Goal: Information Seeking & Learning: Learn about a topic

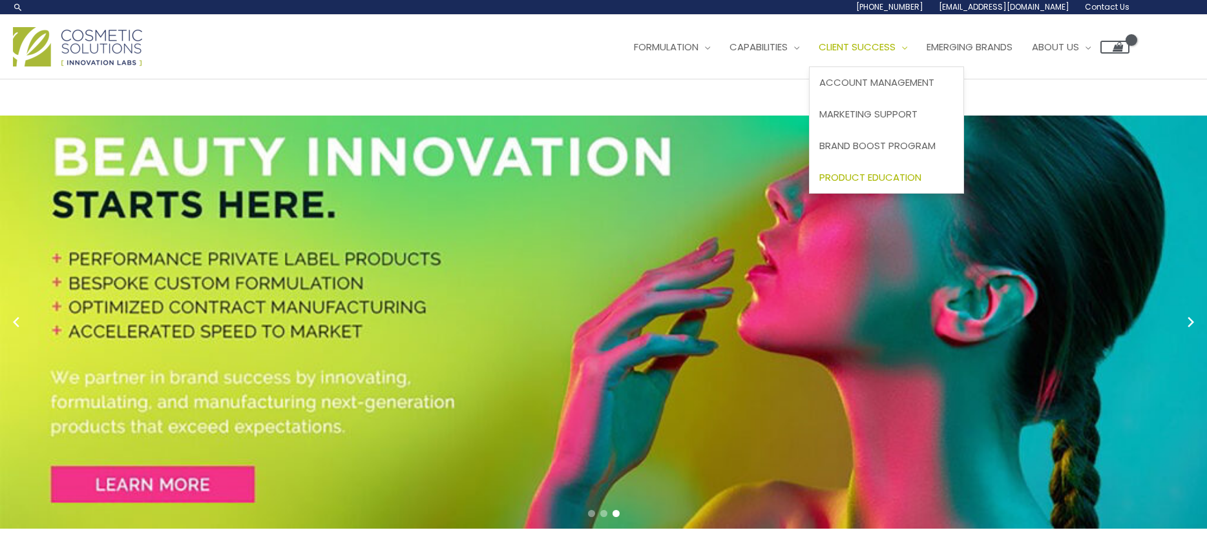
click at [868, 176] on span "Product Education" at bounding box center [870, 178] width 102 height 14
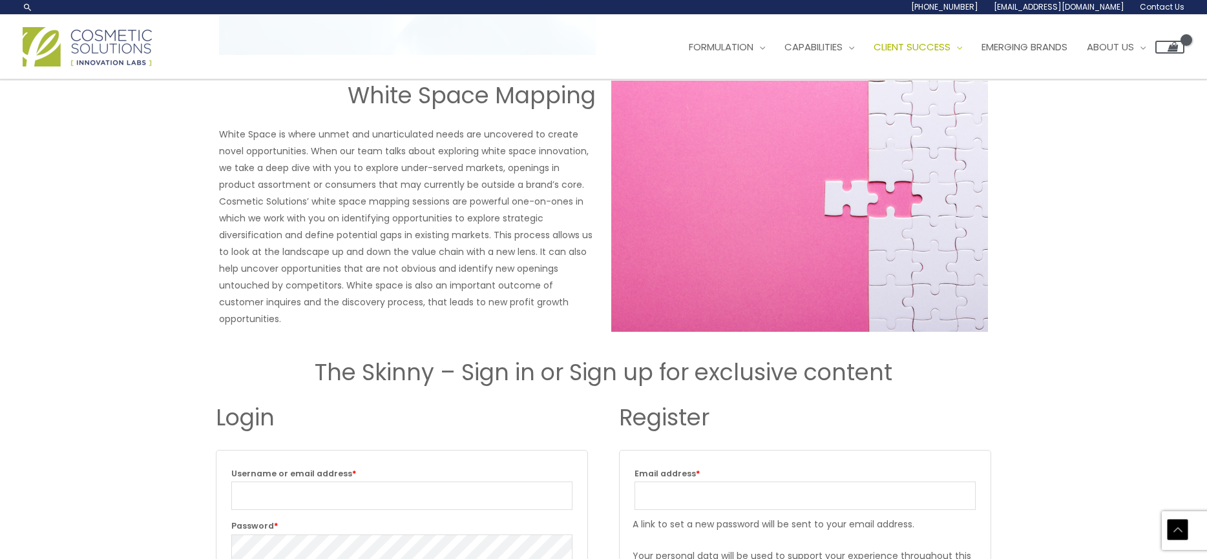
scroll to position [1163, 0]
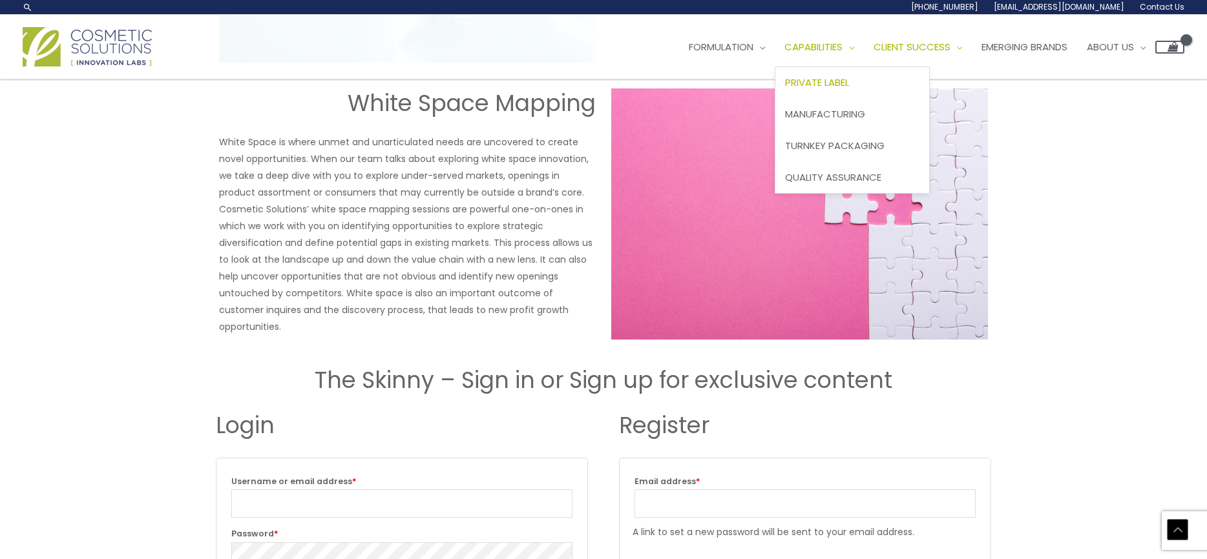
click at [819, 82] on span "Private Label" at bounding box center [817, 83] width 64 height 14
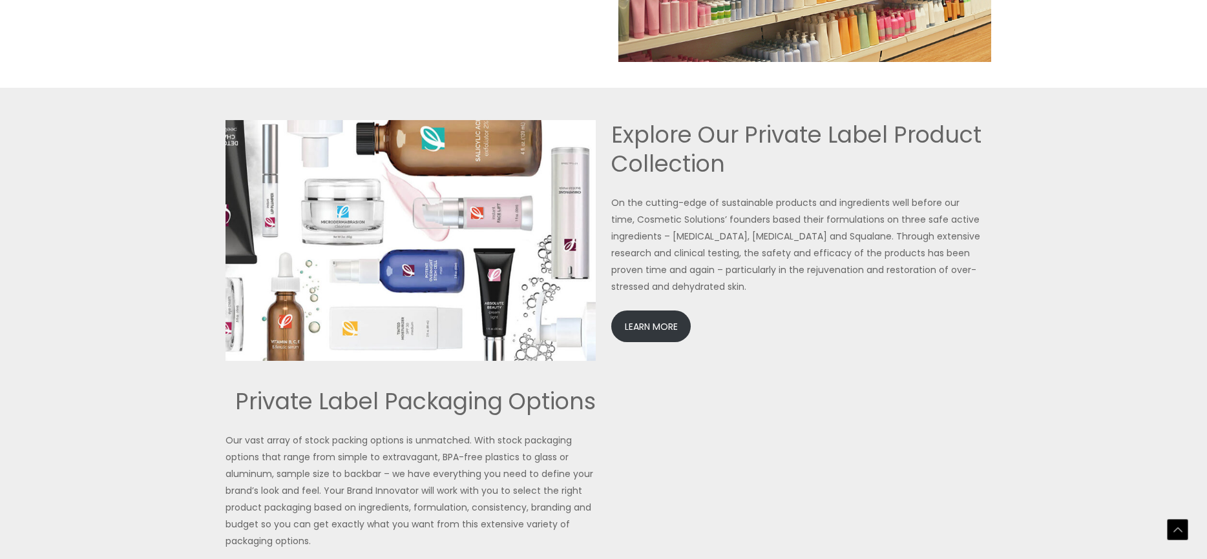
scroll to position [2778, 0]
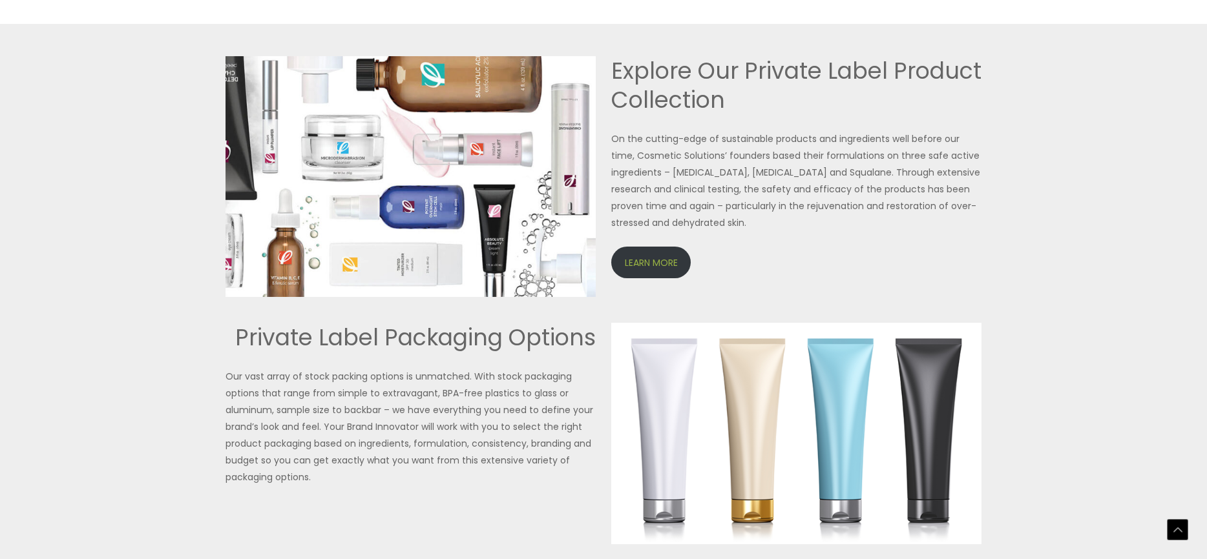
click at [637, 263] on link "LEARN MORE" at bounding box center [650, 263] width 79 height 32
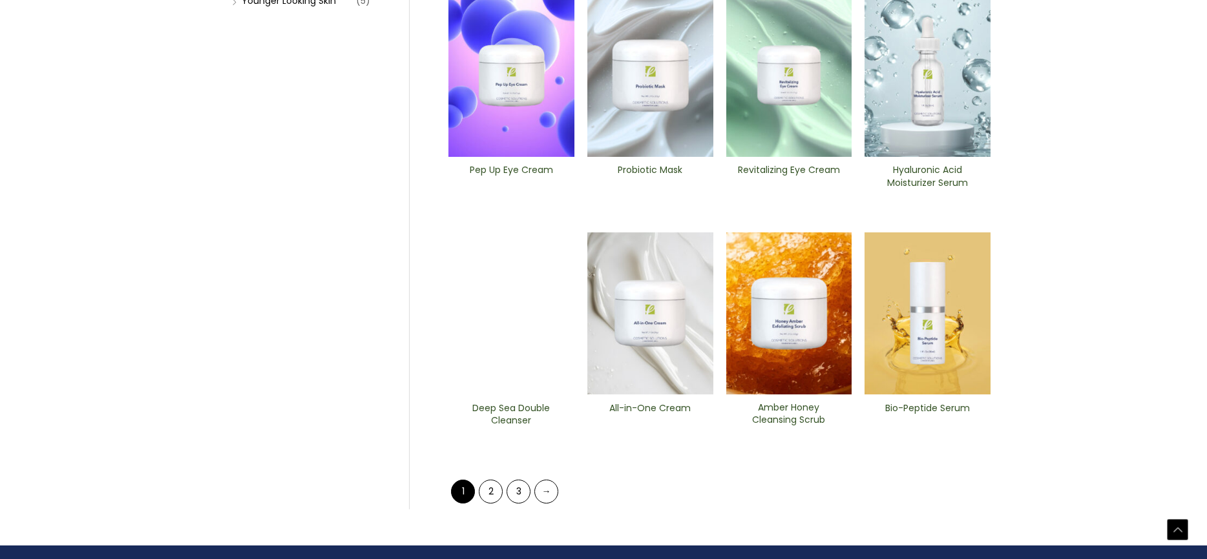
scroll to position [541, 0]
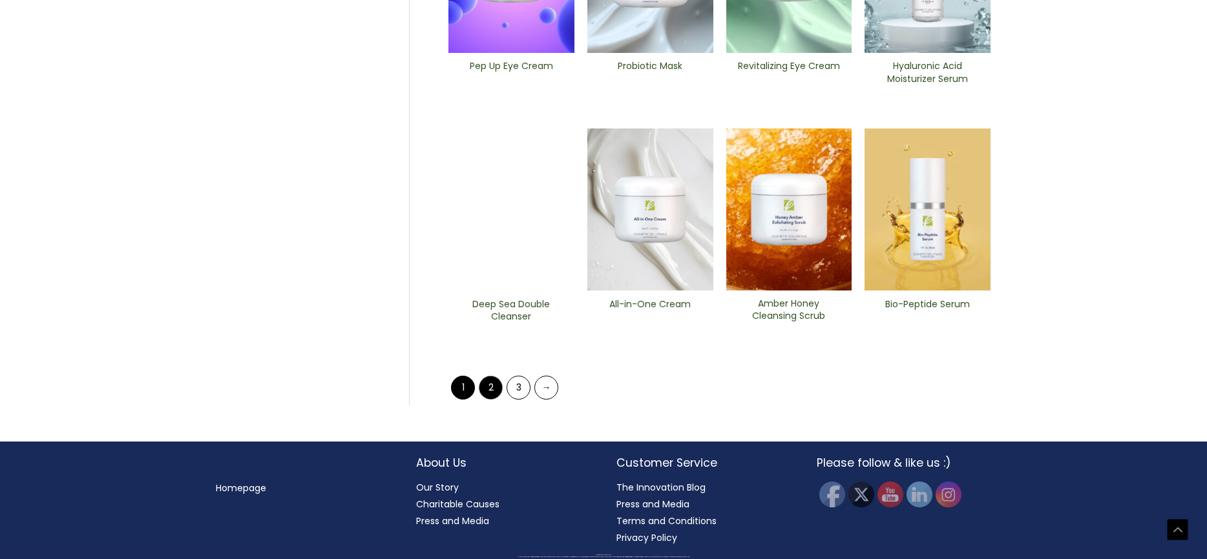
click at [486, 391] on link "2" at bounding box center [491, 388] width 24 height 24
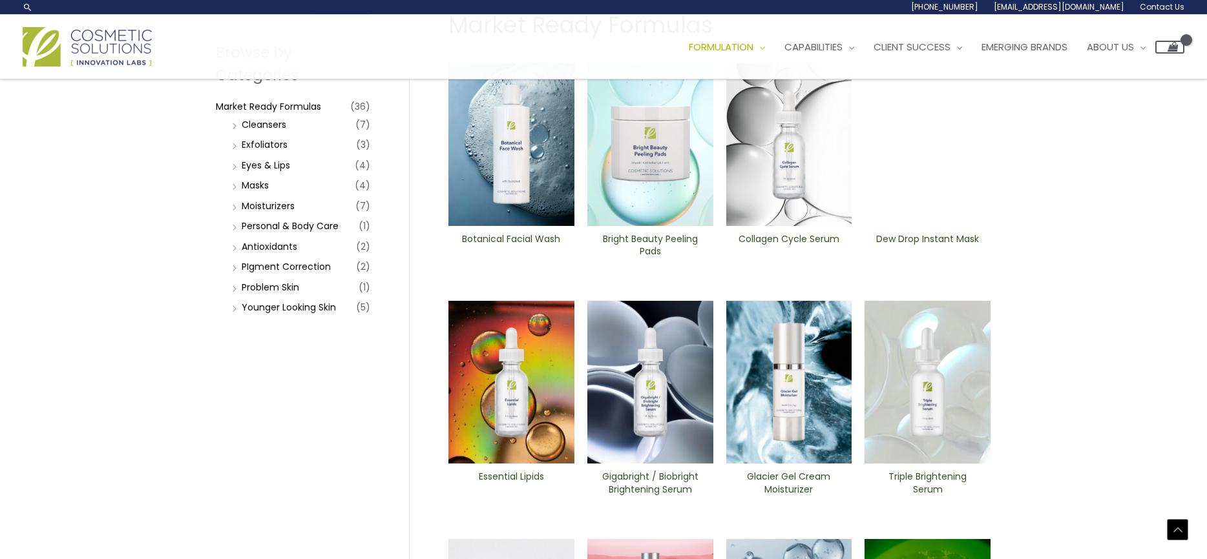
scroll to position [129, 0]
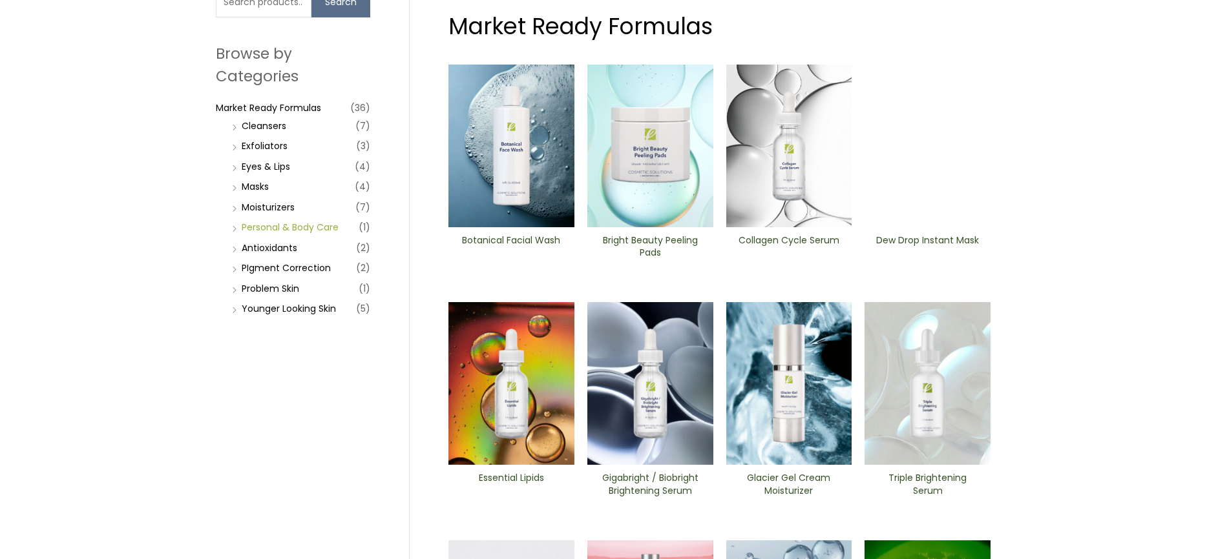
click at [269, 225] on link "Personal & Body Care" at bounding box center [290, 227] width 97 height 13
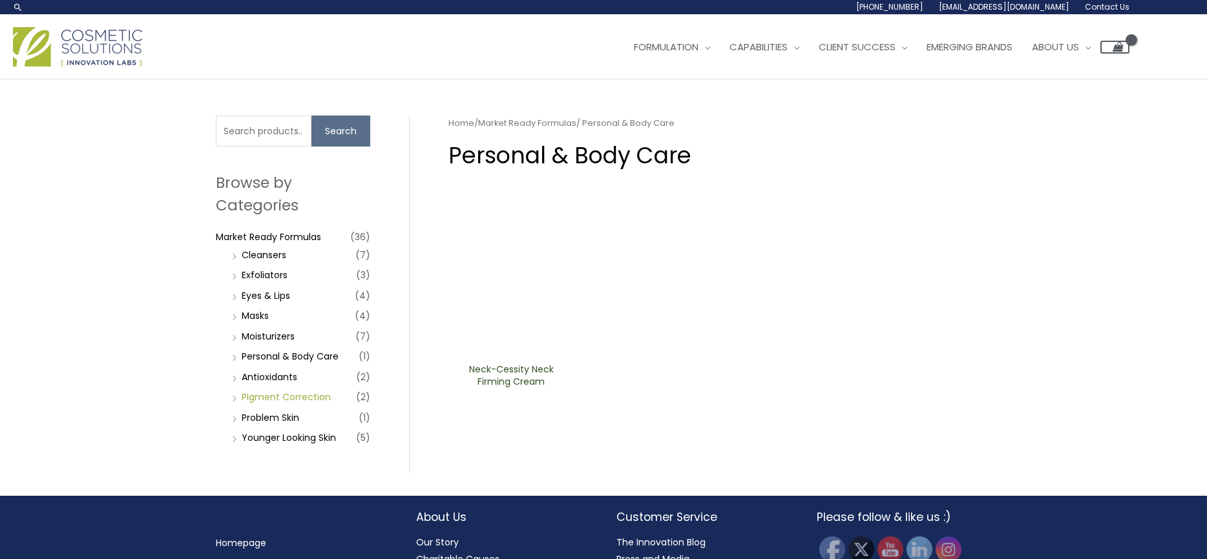
click at [256, 397] on link "PIgment Correction" at bounding box center [286, 397] width 89 height 13
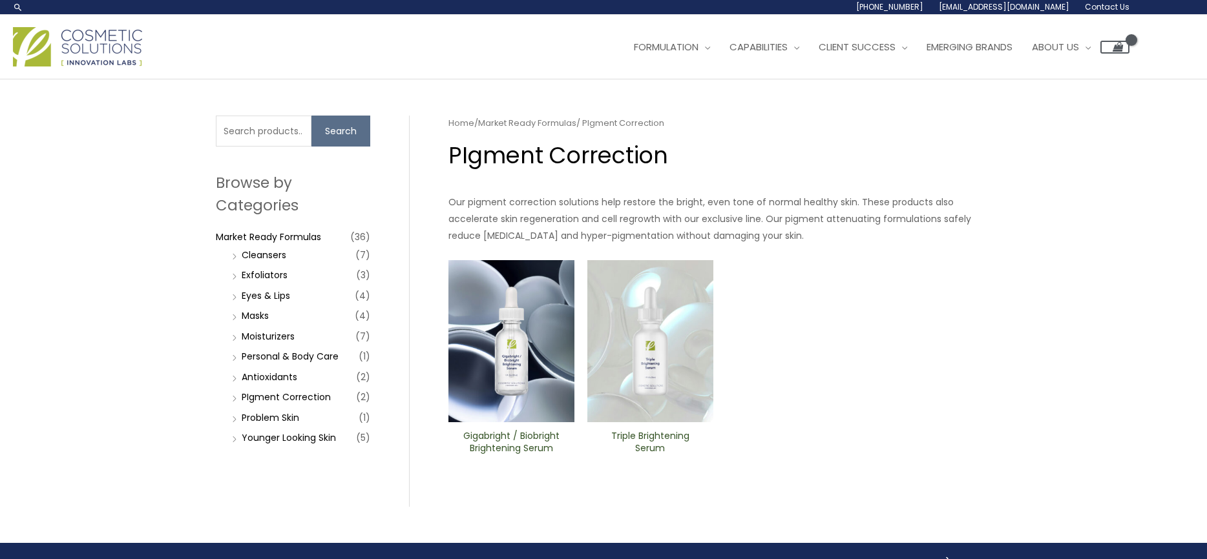
click at [651, 338] on img at bounding box center [650, 341] width 126 height 163
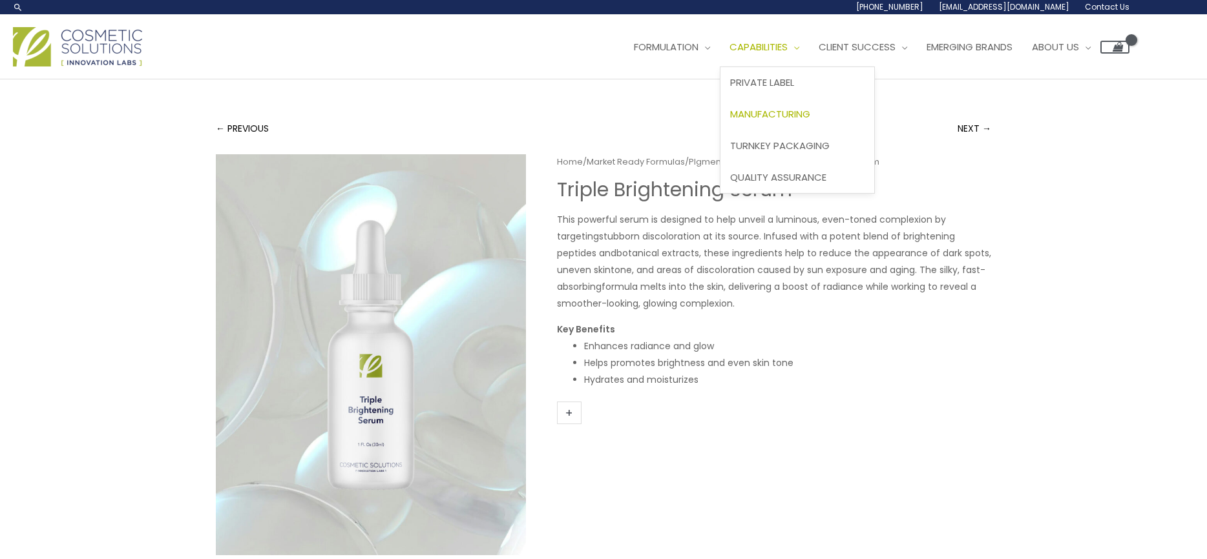
click at [791, 113] on span "Manufacturing" at bounding box center [770, 114] width 80 height 14
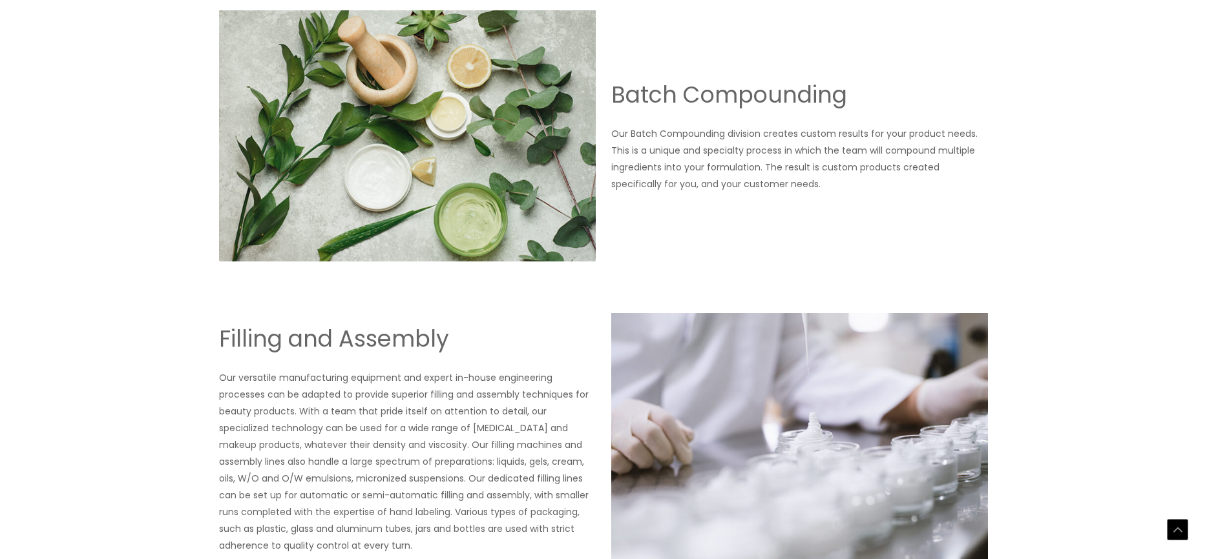
scroll to position [1744, 0]
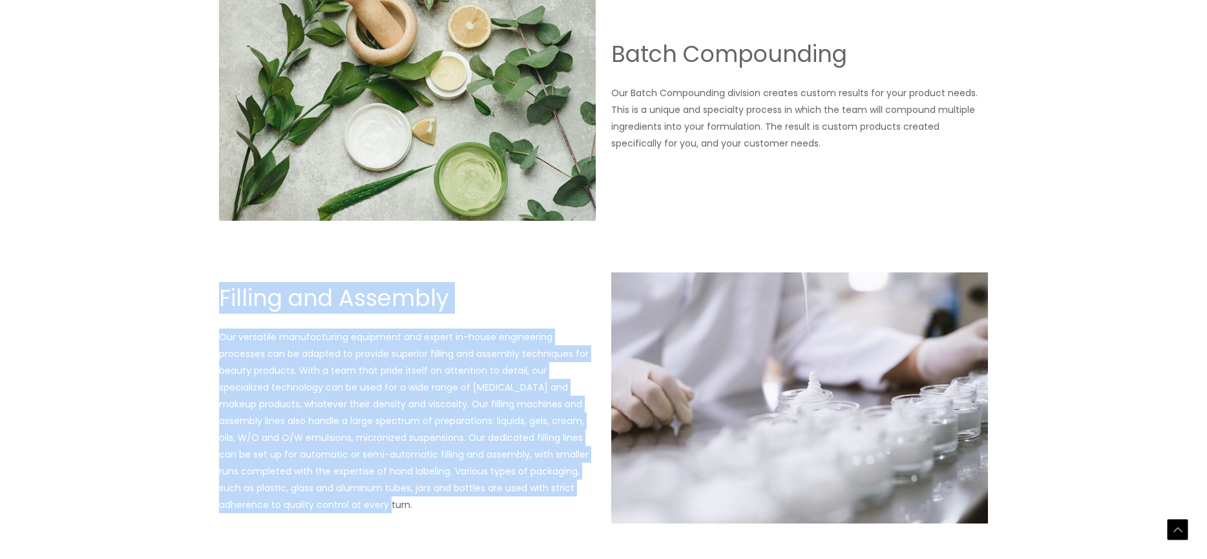
drag, startPoint x: 365, startPoint y: 497, endPoint x: 185, endPoint y: 329, distance: 245.5
copy div "Filling and Assembly Our versatile manufacturing equipment and expert in-house …"
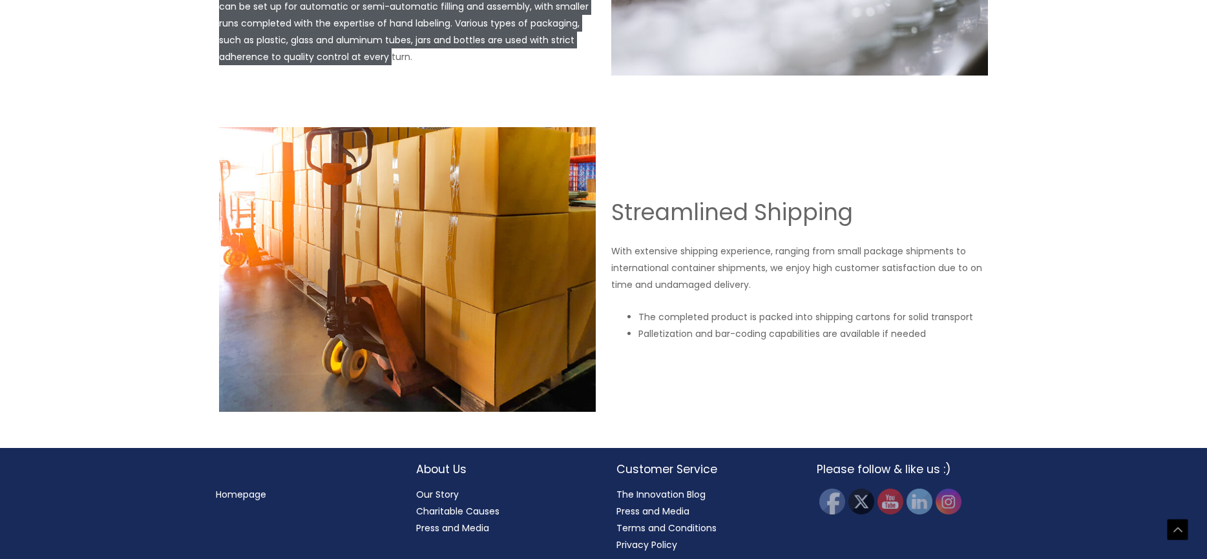
scroll to position [2196, 0]
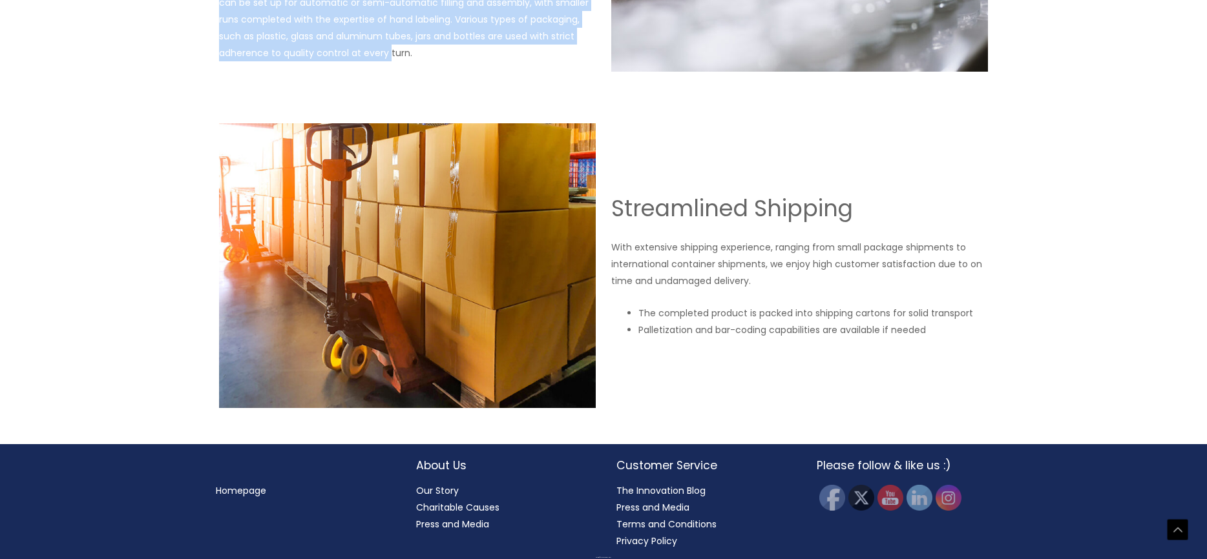
drag, startPoint x: 954, startPoint y: 331, endPoint x: 621, endPoint y: 212, distance: 352.7
click at [612, 204] on div "Streamlined Shipping With extensive shipping experience, ranging from small pac…" at bounding box center [799, 266] width 377 height 145
copy div "Streamlined Shipping With extensive shipping experience, ranging from small pac…"
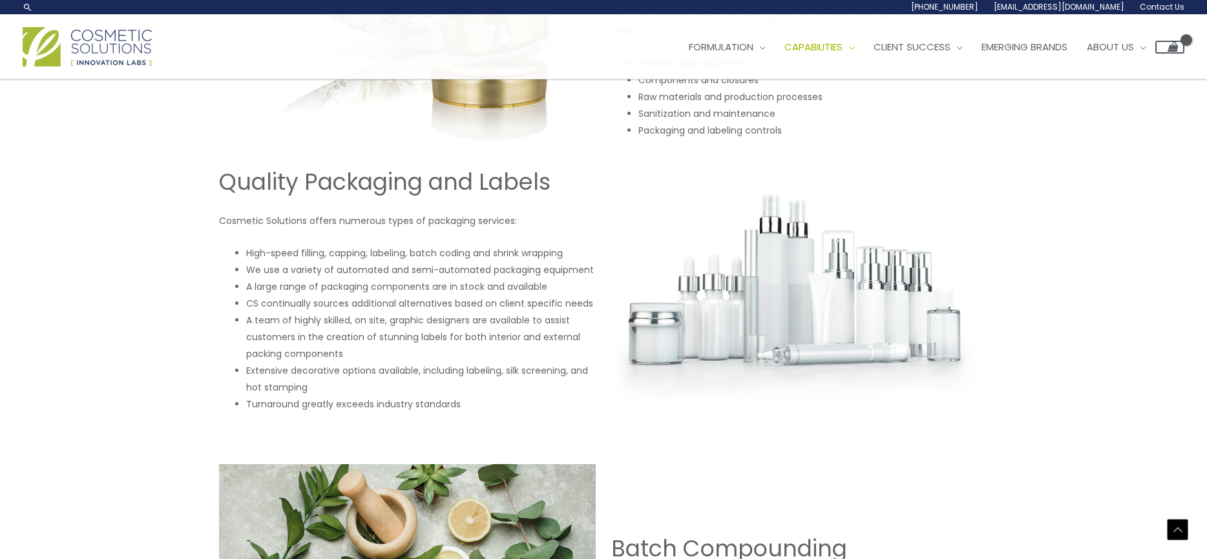
scroll to position [1227, 0]
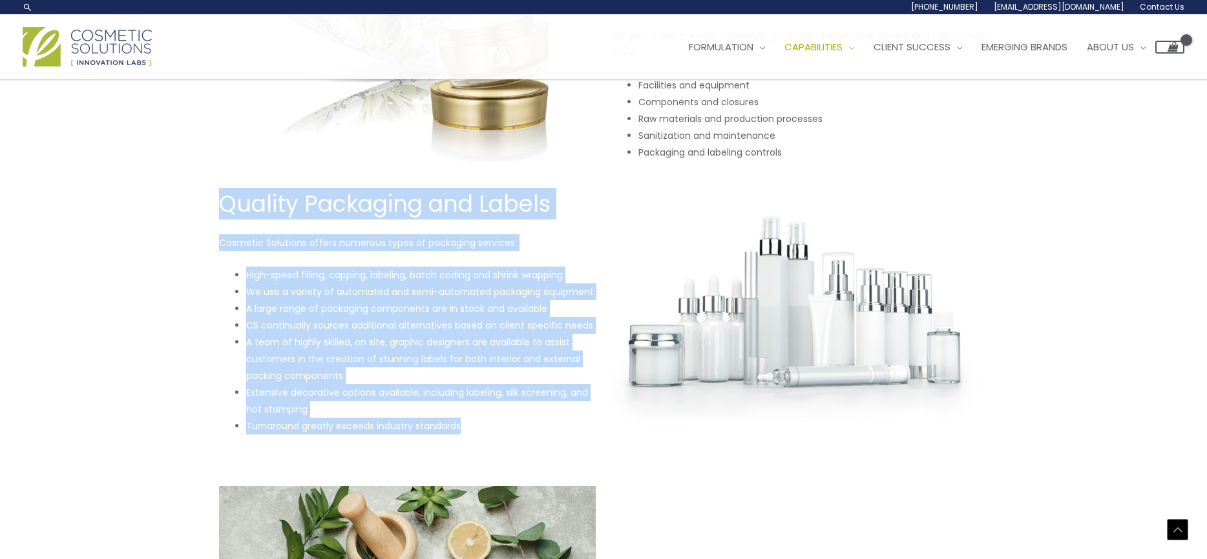
drag, startPoint x: 452, startPoint y: 422, endPoint x: 229, endPoint y: 207, distance: 310.2
click at [222, 202] on div "Quality Packaging and Labels Cosmetic Solutions offers numerous types of packag…" at bounding box center [407, 311] width 377 height 245
copy div "Quality Packaging and Labels Cosmetic Solutions offers numerous types of packag…"
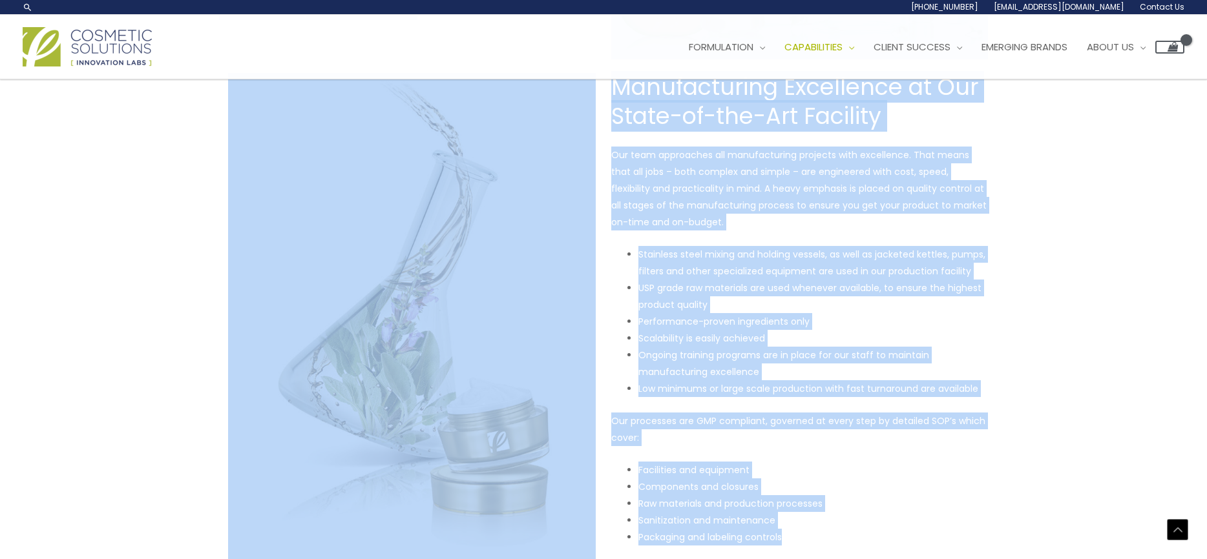
scroll to position [808, 0]
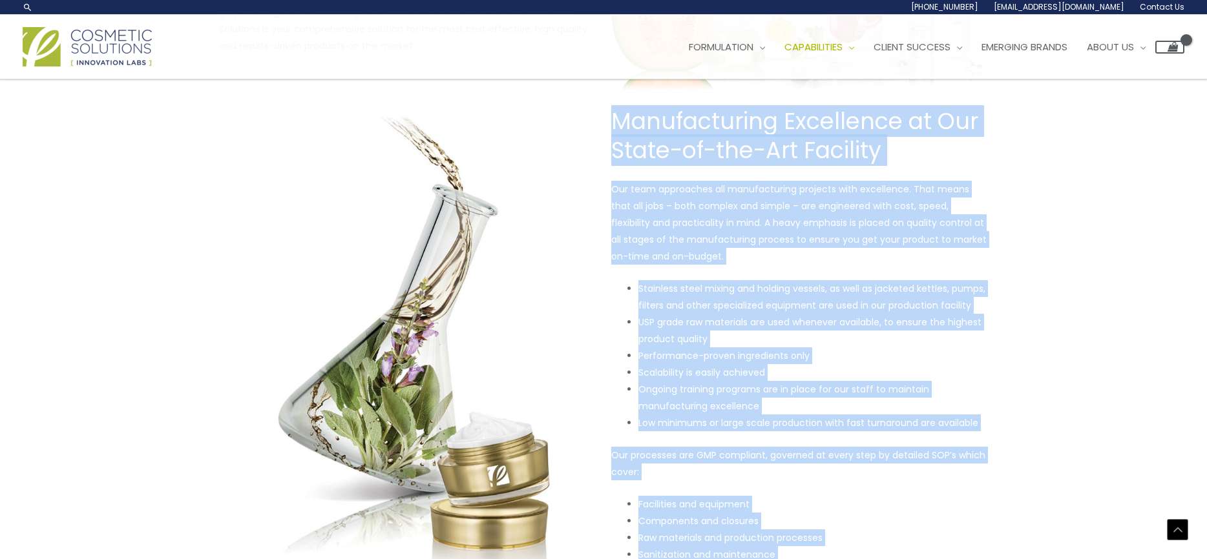
drag, startPoint x: 757, startPoint y: 474, endPoint x: 607, endPoint y: 105, distance: 398.2
click at [607, 105] on div "Manufacturing Excellence at Our State-of-the-Art Facility Our team approaches a…" at bounding box center [603, 351] width 775 height 497
copy div "Manufacturing Excellence at Our State-of-the-Art Facility Our team approaches a…"
click at [1025, 170] on div "CONTRACT MANUFACTURING Building Products with the Power to Transform NEXT-GENER…" at bounding box center [603, 551] width 1207 height 2561
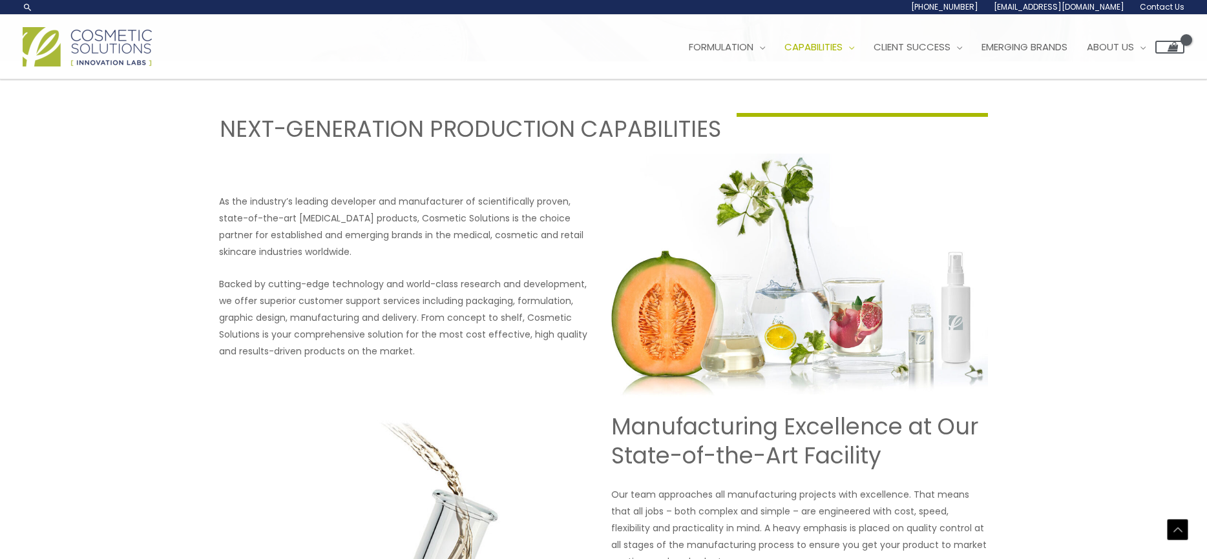
scroll to position [421, 0]
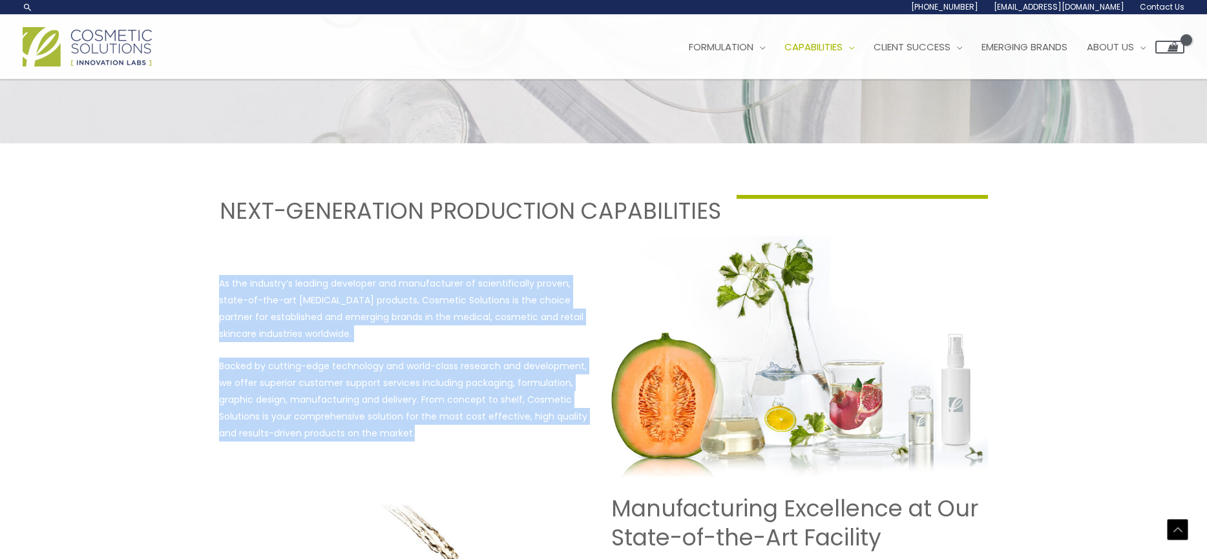
drag, startPoint x: 394, startPoint y: 431, endPoint x: 202, endPoint y: 239, distance: 271.3
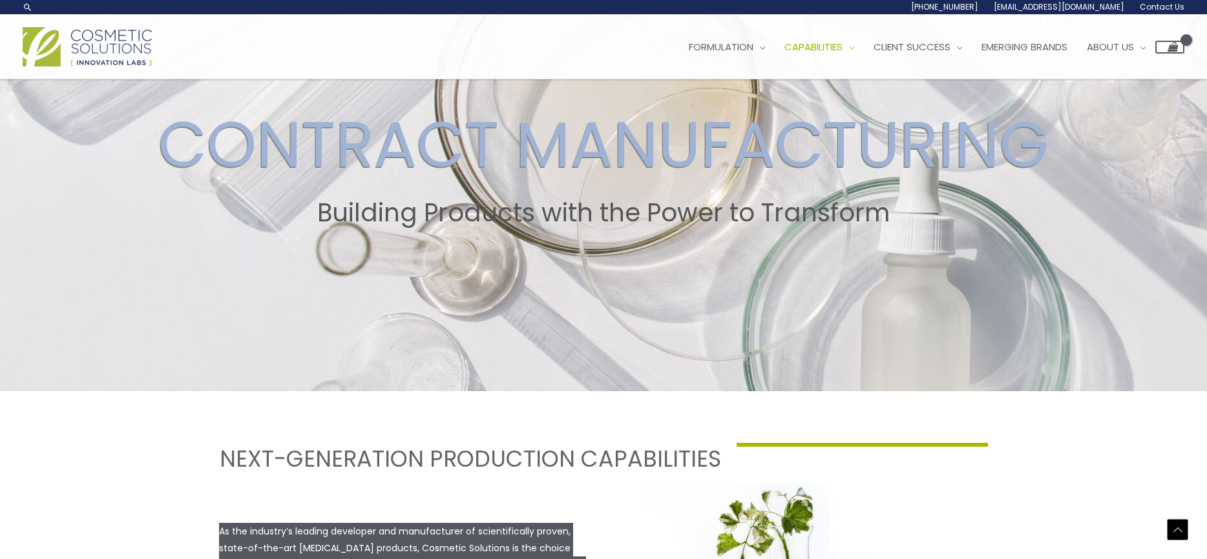
scroll to position [162, 0]
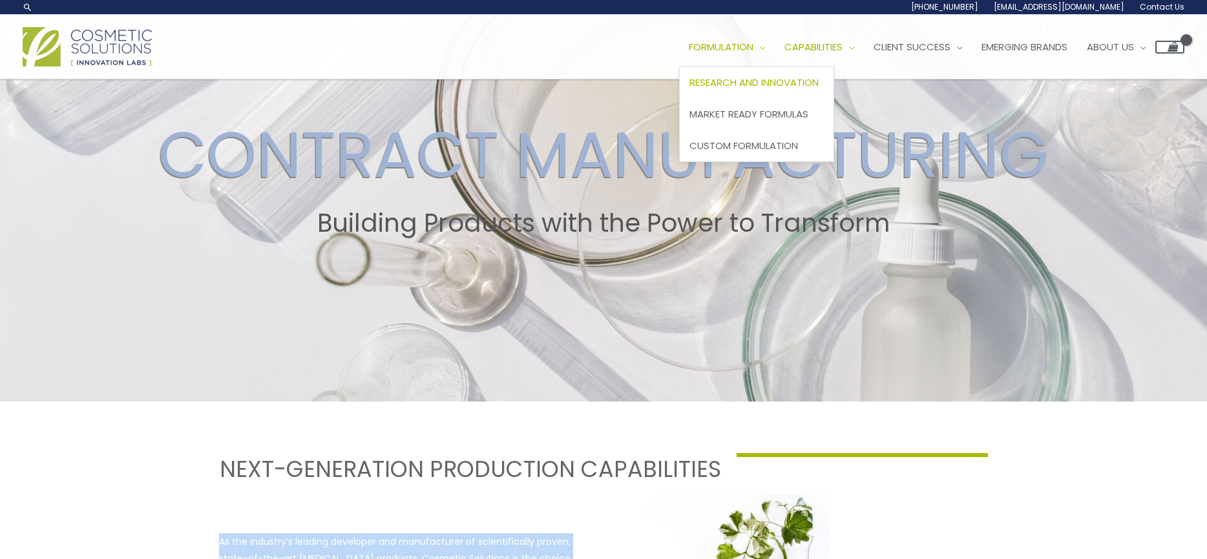
click at [720, 78] on span "Research and Innovation" at bounding box center [753, 83] width 129 height 14
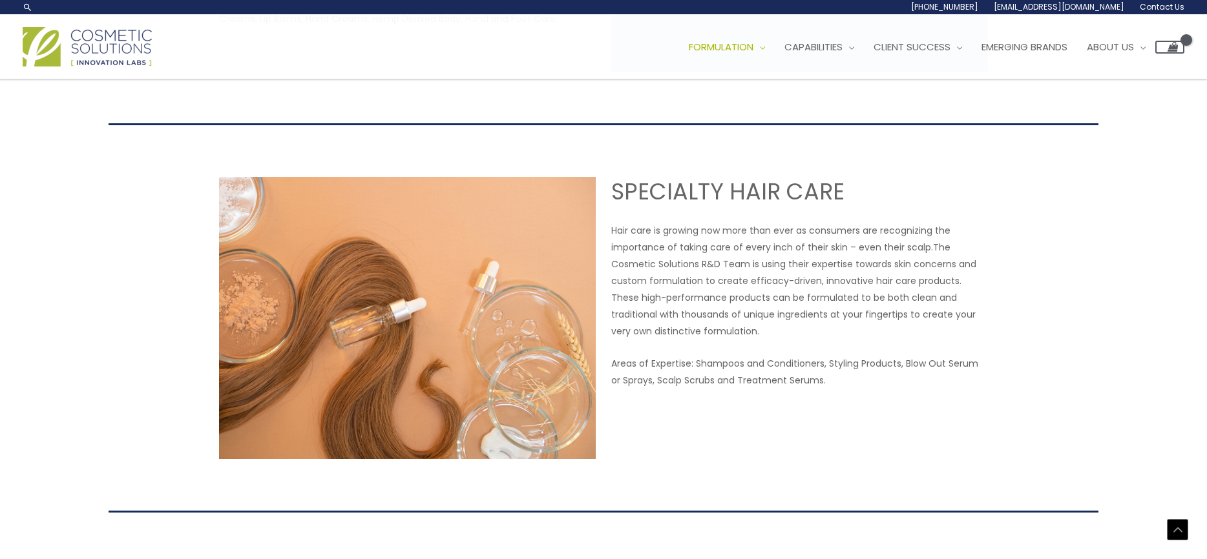
scroll to position [1550, 0]
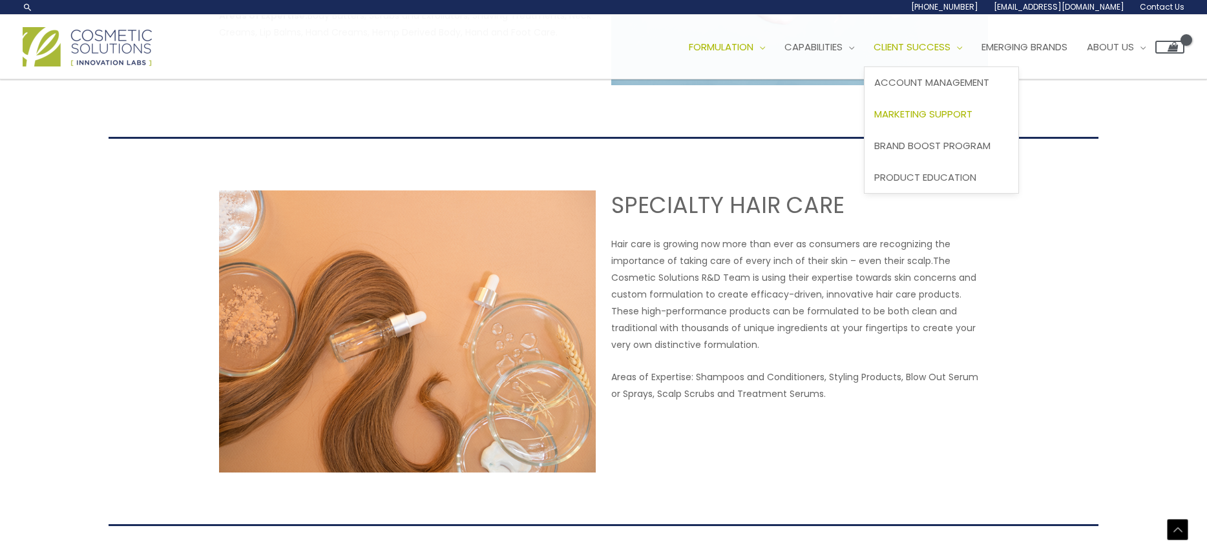
click at [923, 113] on span "Marketing Support" at bounding box center [923, 114] width 98 height 14
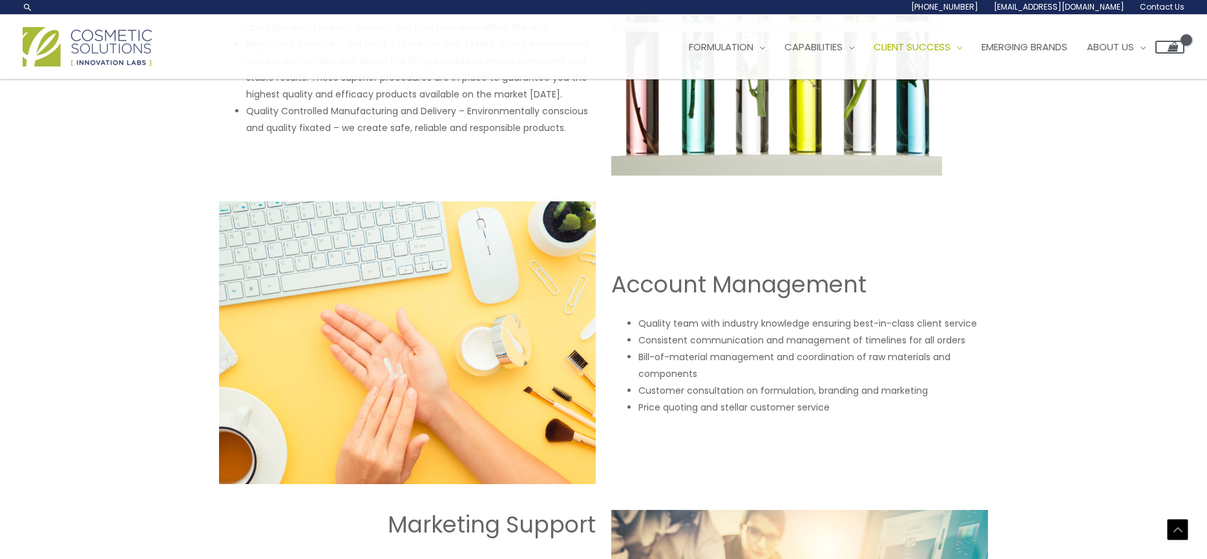
scroll to position [944, 0]
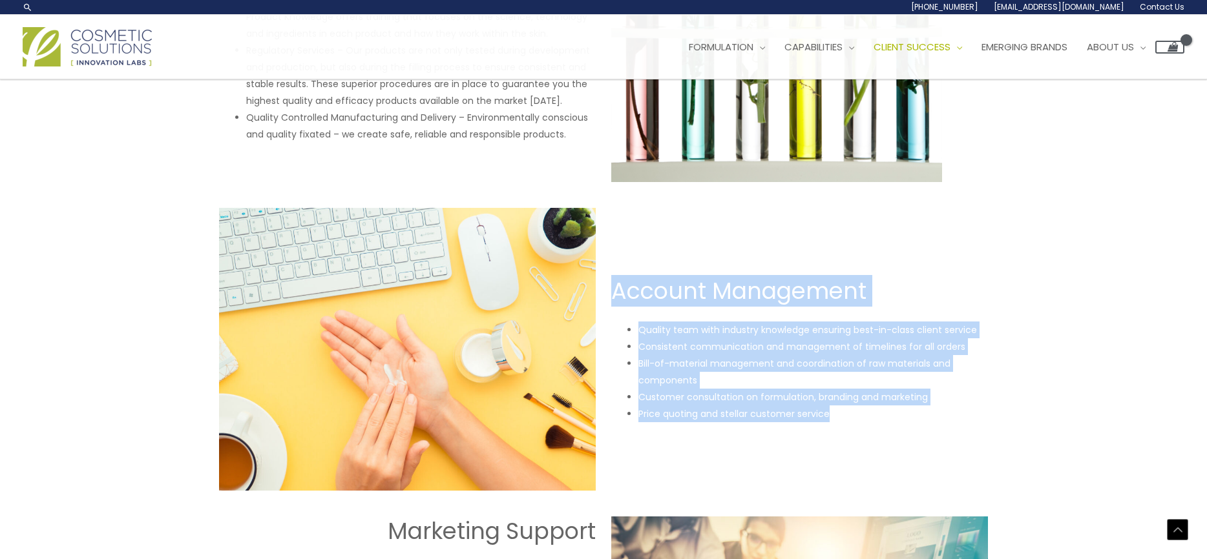
drag, startPoint x: 858, startPoint y: 415, endPoint x: 609, endPoint y: 293, distance: 277.4
click at [609, 293] on div "Account Management Quality team with industry knowledge ensuring best-in-class …" at bounding box center [603, 349] width 775 height 282
copy div "Account Management Quality team with industry knowledge ensuring best-in-class …"
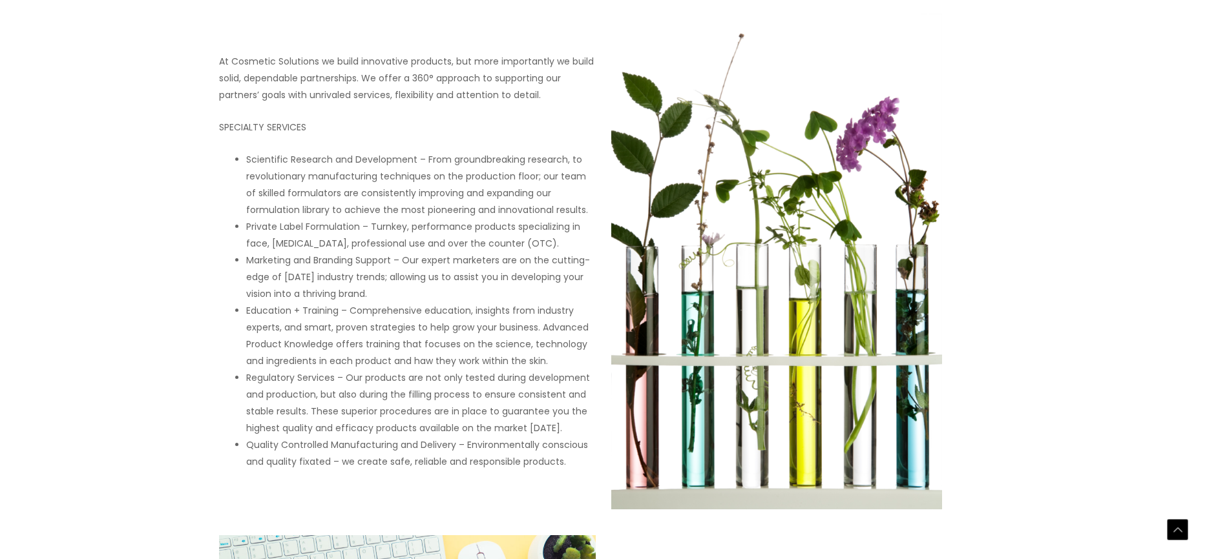
scroll to position [621, 0]
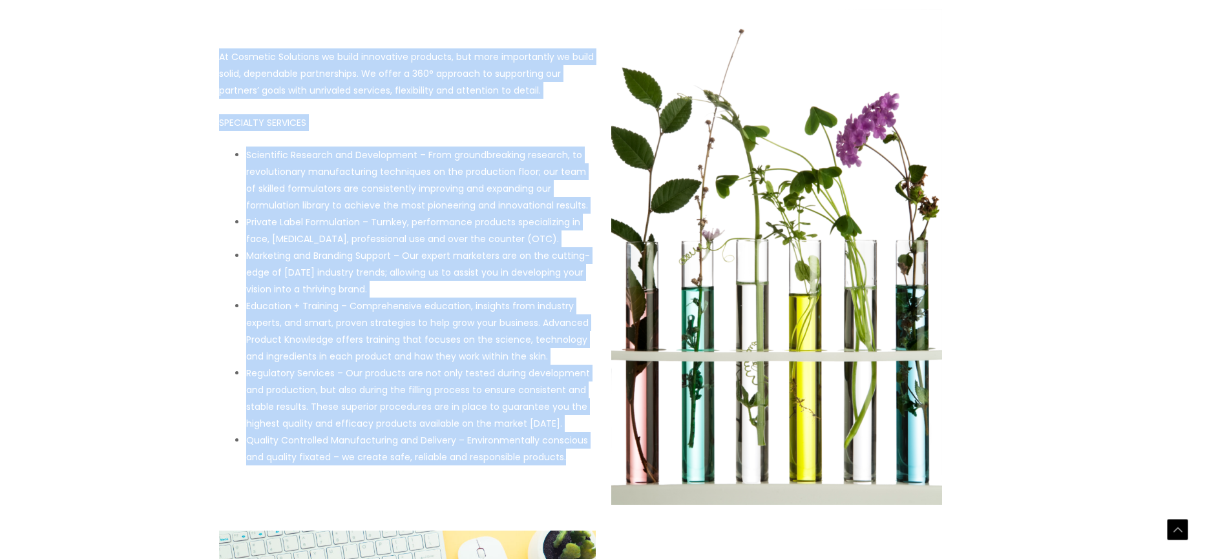
drag, startPoint x: 576, startPoint y: 459, endPoint x: 226, endPoint y: 83, distance: 513.8
click at [218, 68] on div "At Cosmetic Solutions we build innovative products, but more importantly we bui…" at bounding box center [603, 257] width 775 height 496
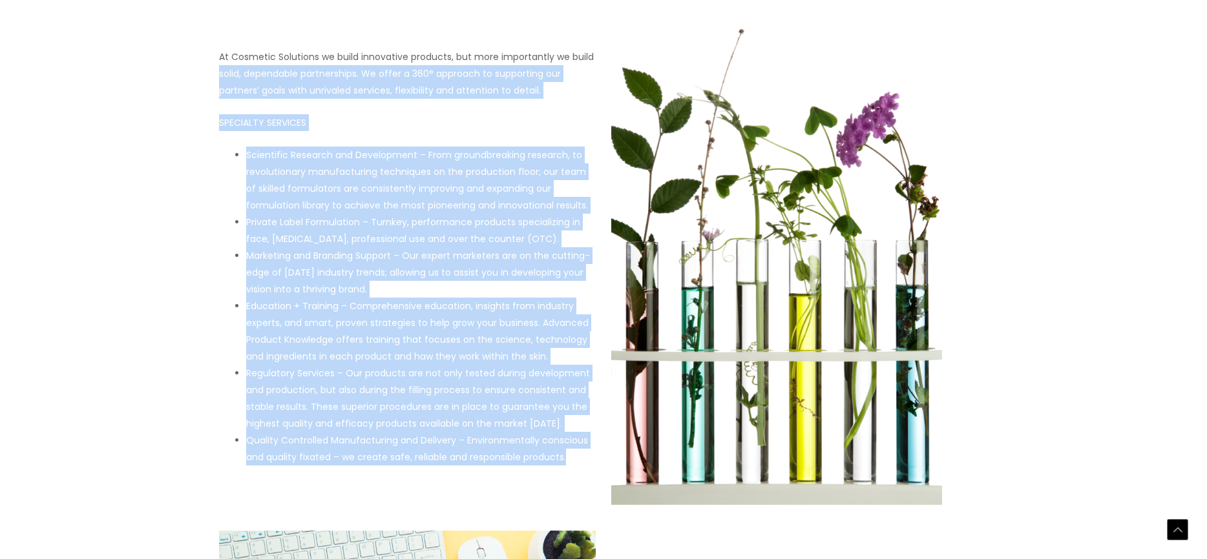
copy div "solid, dependable partnerships. We offer a 360° approach to supporting our part…"
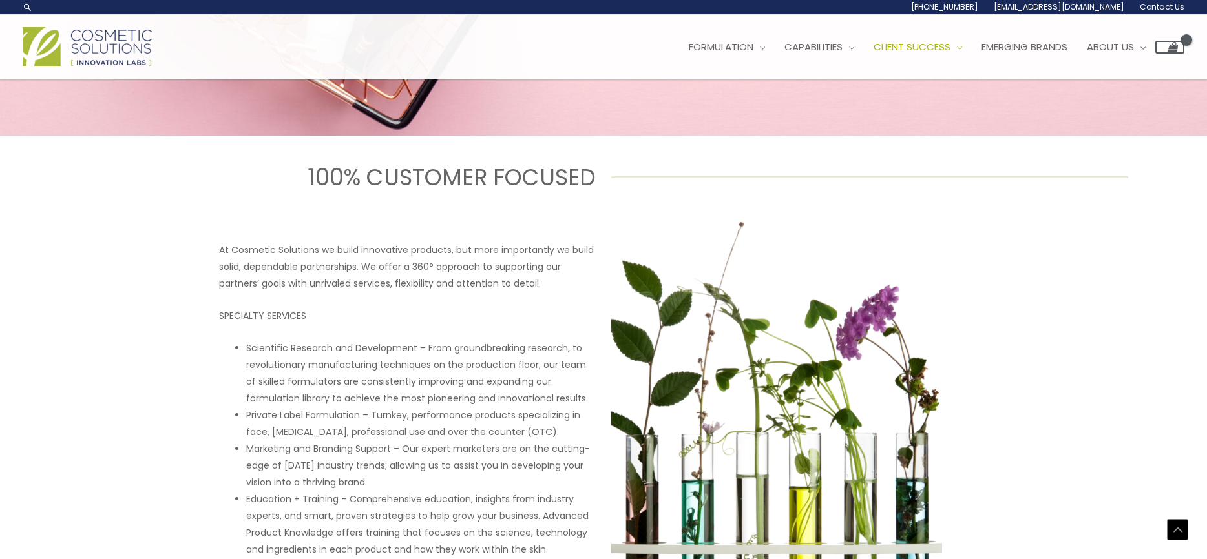
scroll to position [428, 0]
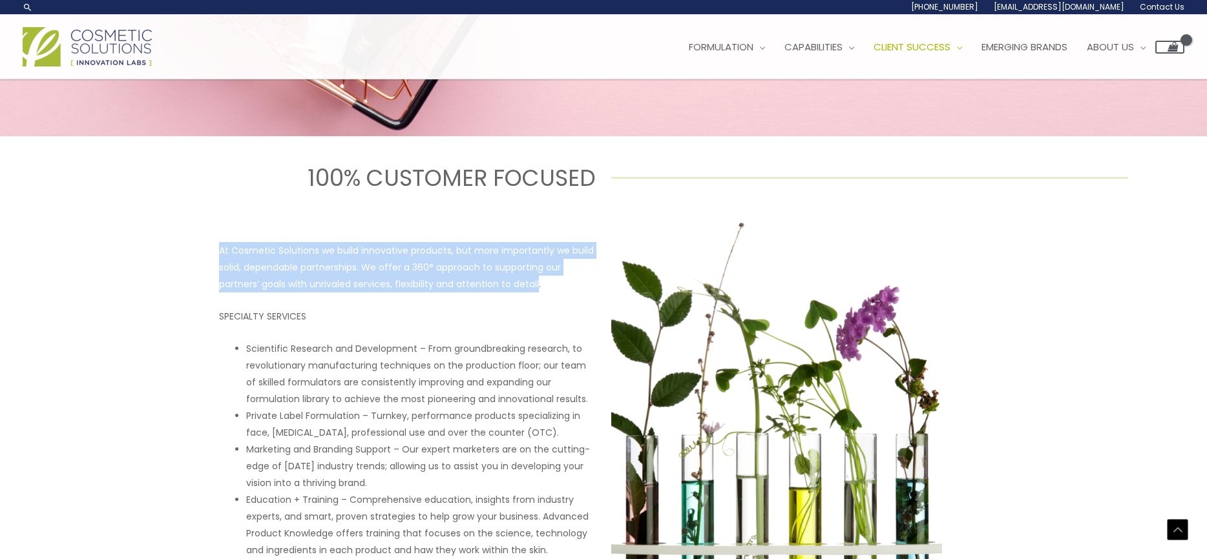
drag, startPoint x: 538, startPoint y: 280, endPoint x: 203, endPoint y: 229, distance: 338.5
copy p "At Cosmetic Solutions we build innovative products, but more importantly we bui…"
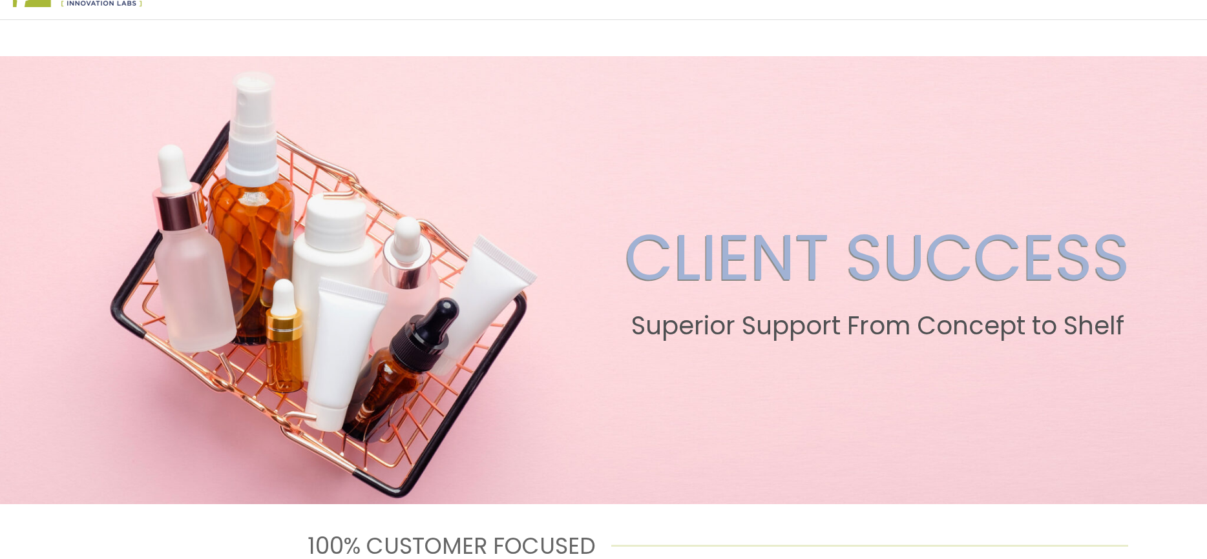
scroll to position [0, 0]
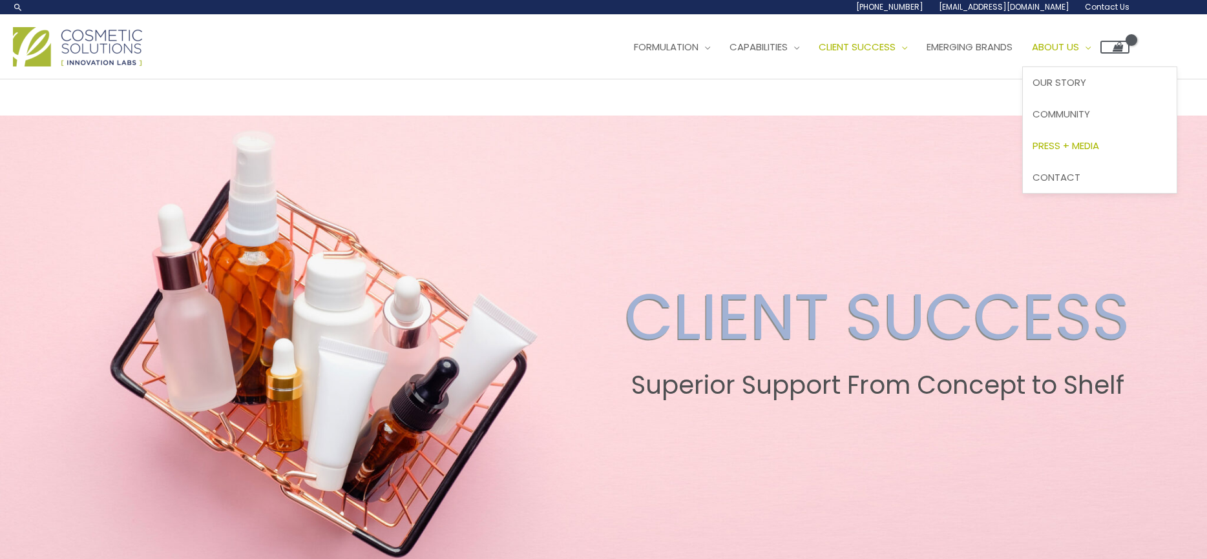
click at [1074, 144] on span "Press + Media" at bounding box center [1065, 146] width 67 height 14
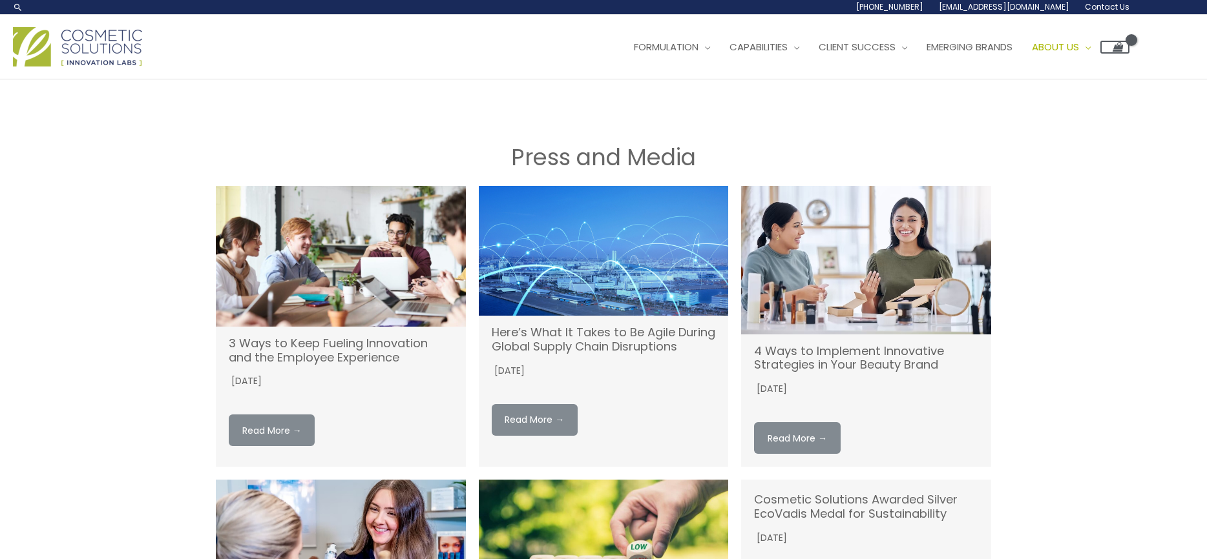
click at [573, 285] on img "(opens in a new tab)" at bounding box center [604, 251] width 250 height 130
click at [769, 147] on span "Turnkey Packaging" at bounding box center [779, 146] width 99 height 14
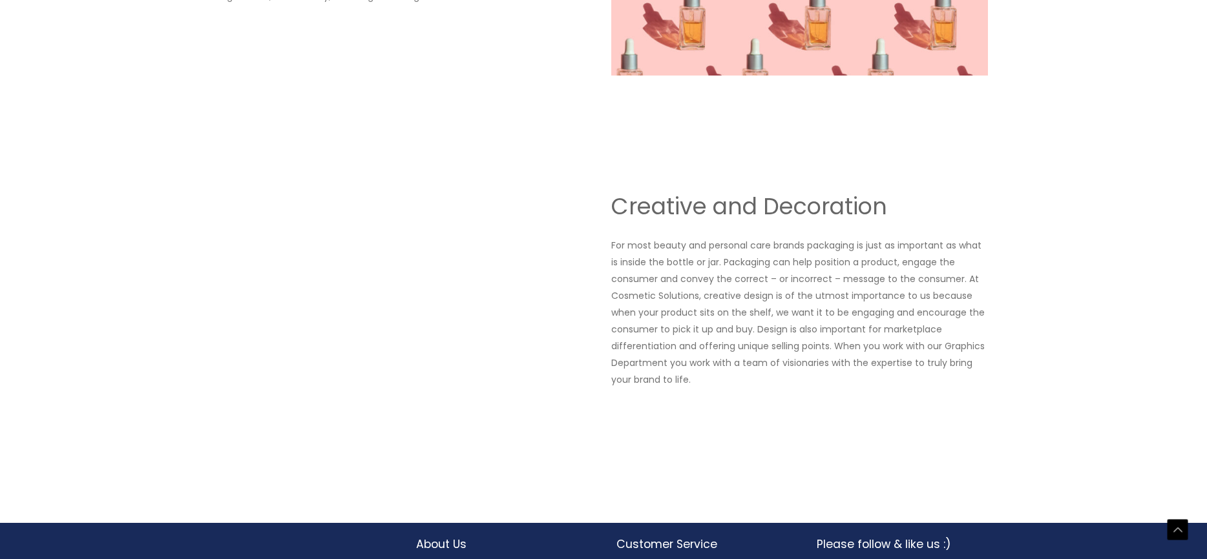
scroll to position [1486, 0]
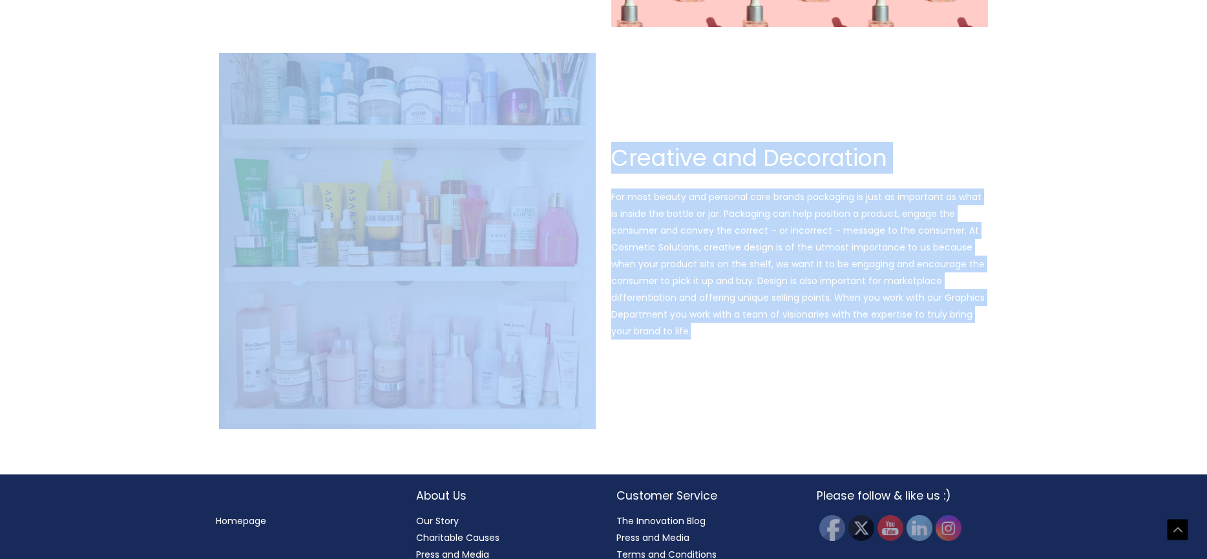
drag, startPoint x: 693, startPoint y: 332, endPoint x: 592, endPoint y: 162, distance: 197.9
click at [592, 162] on div "Creative and Decoration For most beauty and personal care brands packaging is j…" at bounding box center [603, 241] width 775 height 377
copy div "Creative and Decoration For most beauty and personal care brands packaging is j…"
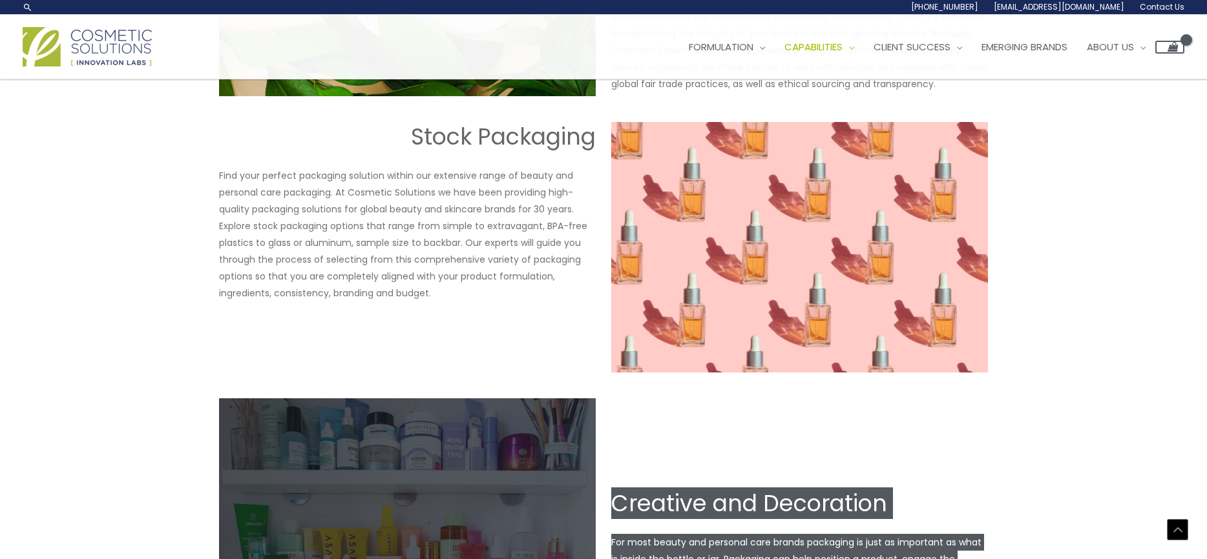
scroll to position [1098, 0]
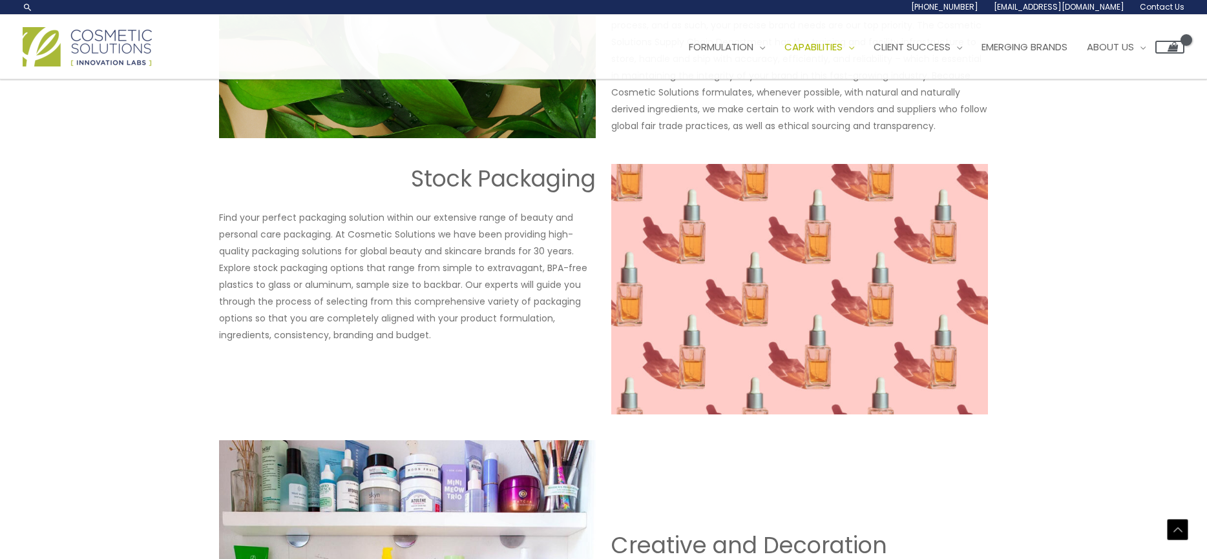
click at [495, 382] on div "Stock Packaging Find your perfect packaging solution within our extensive range…" at bounding box center [407, 289] width 377 height 251
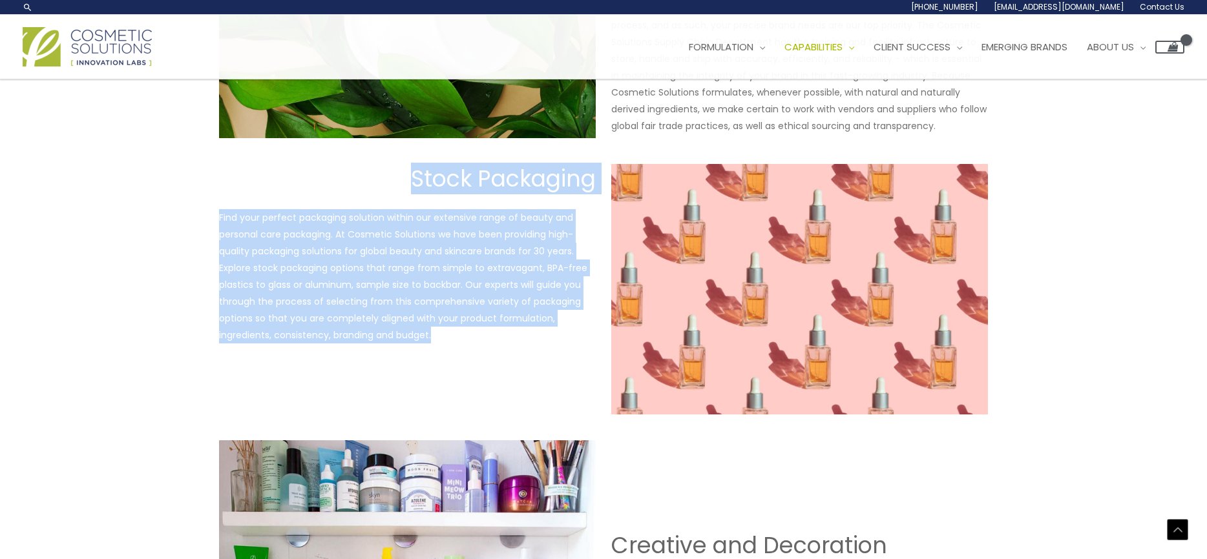
drag, startPoint x: 440, startPoint y: 338, endPoint x: 214, endPoint y: 182, distance: 274.5
copy div "Stock Packaging Find your perfect packaging solution within our extensive range…"
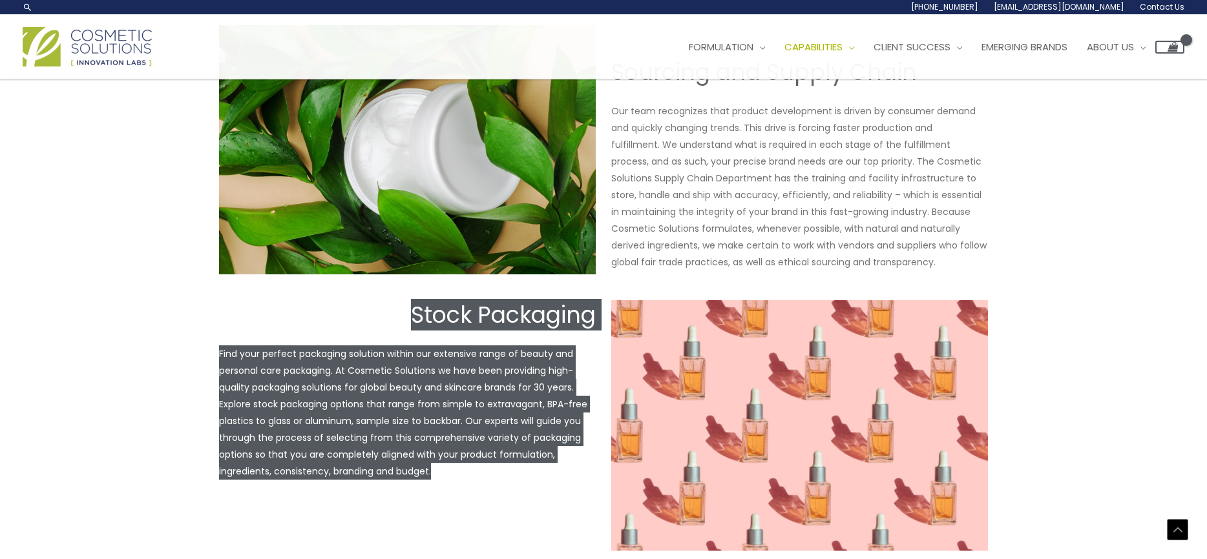
scroll to position [904, 0]
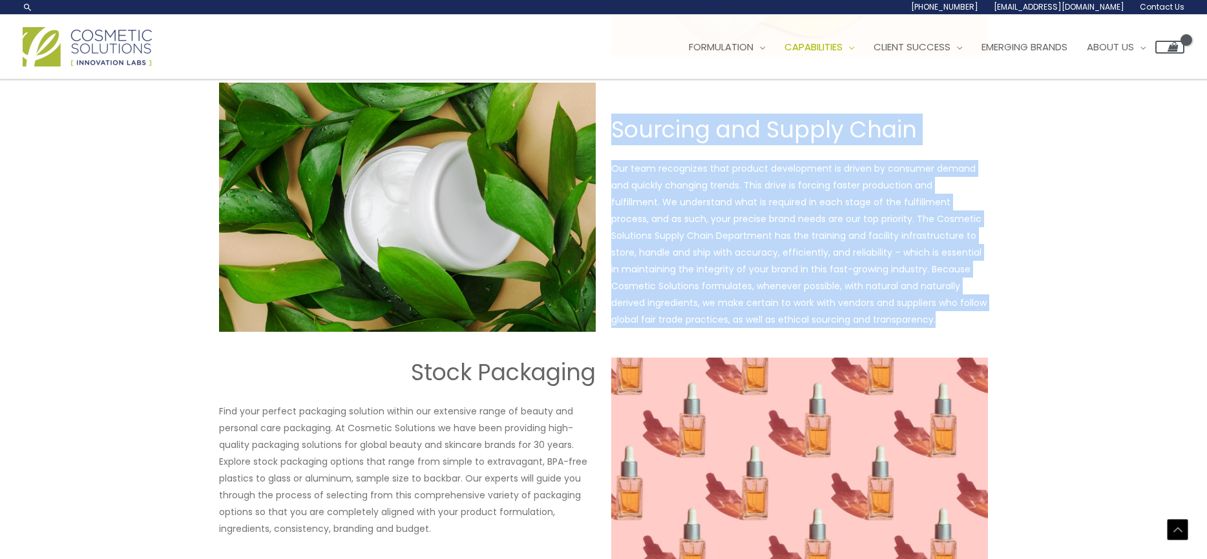
drag, startPoint x: 955, startPoint y: 320, endPoint x: 621, endPoint y: 124, distance: 386.6
click at [616, 124] on div "Sourcing and Supply Chain Our team recognizes that product development is drive…" at bounding box center [799, 207] width 377 height 243
copy div "Sourcing and Supply Chain Our team recognizes that product development is drive…"
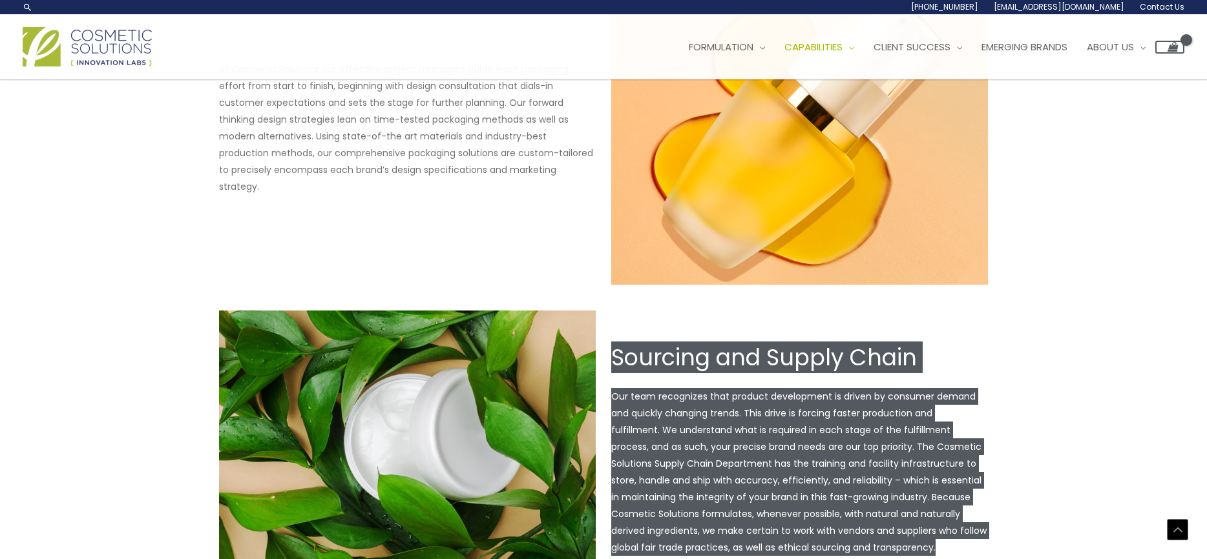
scroll to position [646, 0]
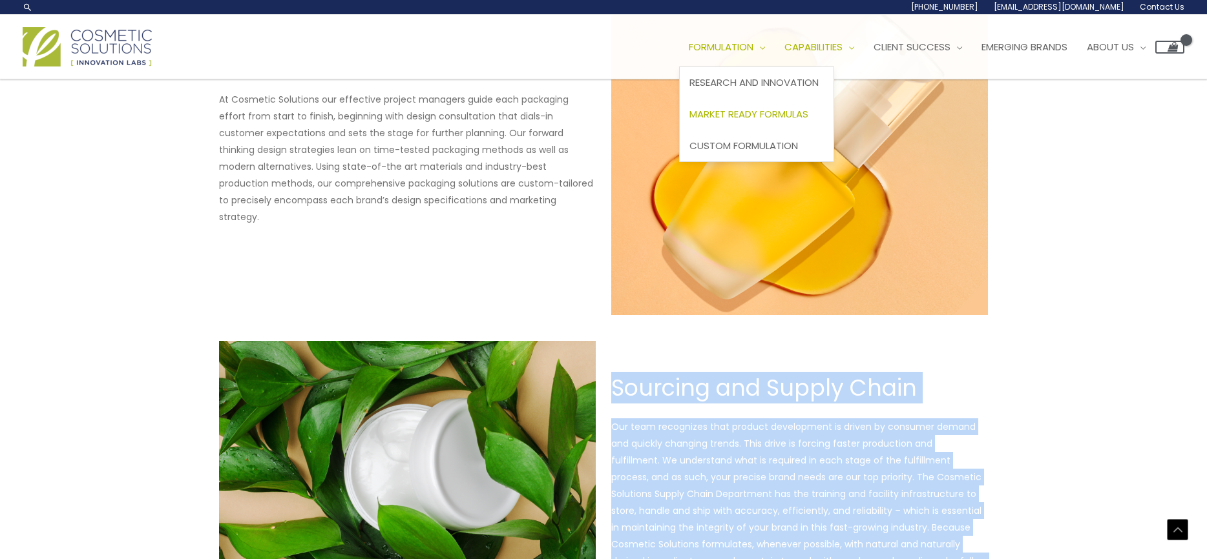
click at [730, 114] on span "Market Ready Formulas" at bounding box center [748, 114] width 119 height 14
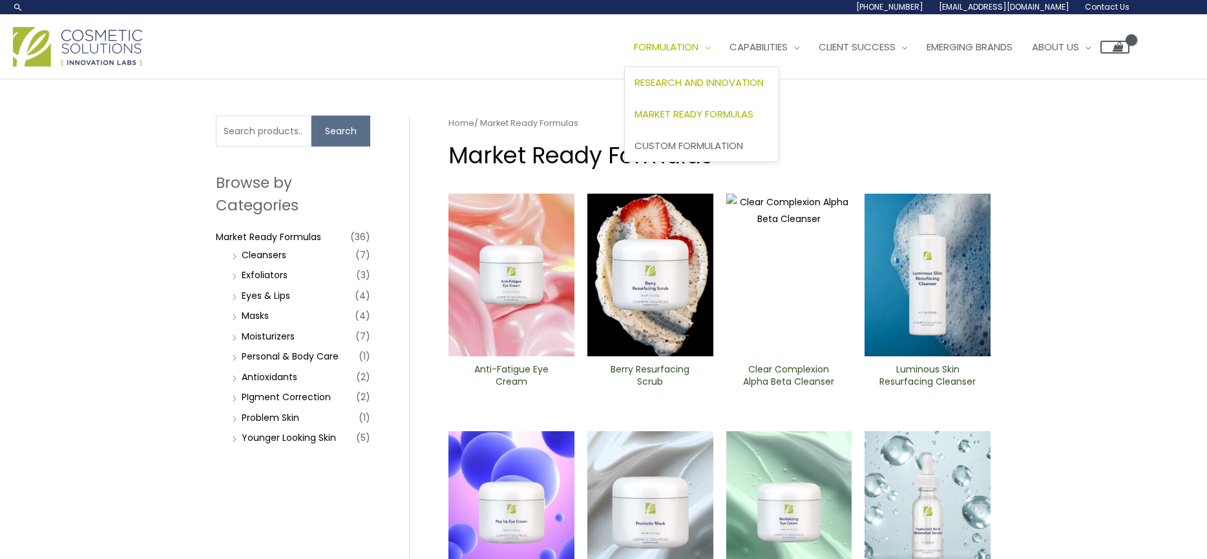
click at [678, 78] on span "Research and Innovation" at bounding box center [698, 83] width 129 height 14
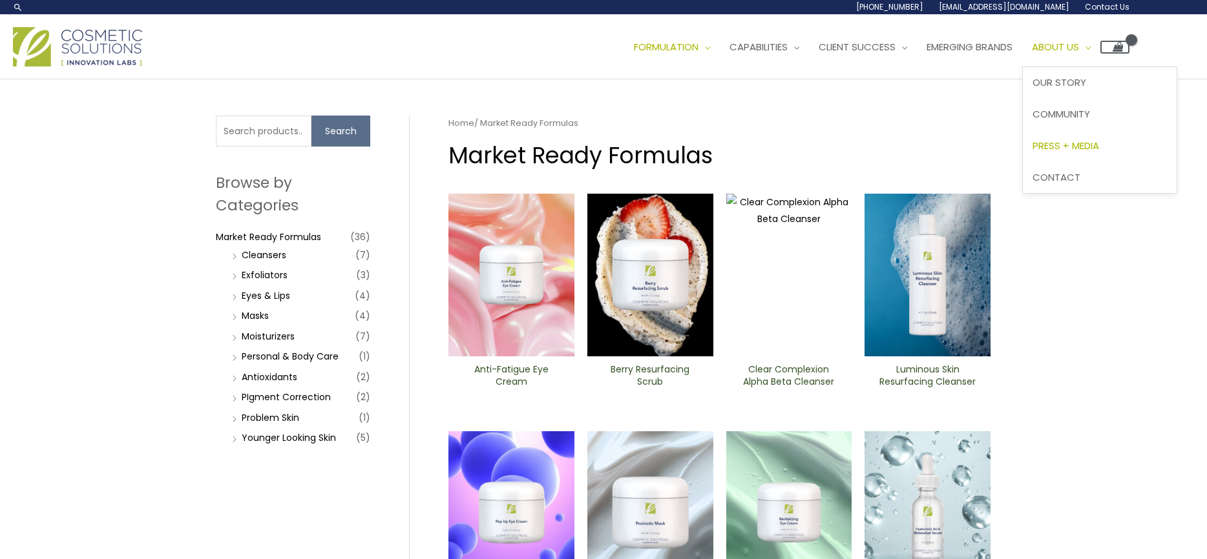
click at [1073, 147] on span "Press + Media" at bounding box center [1065, 146] width 67 height 14
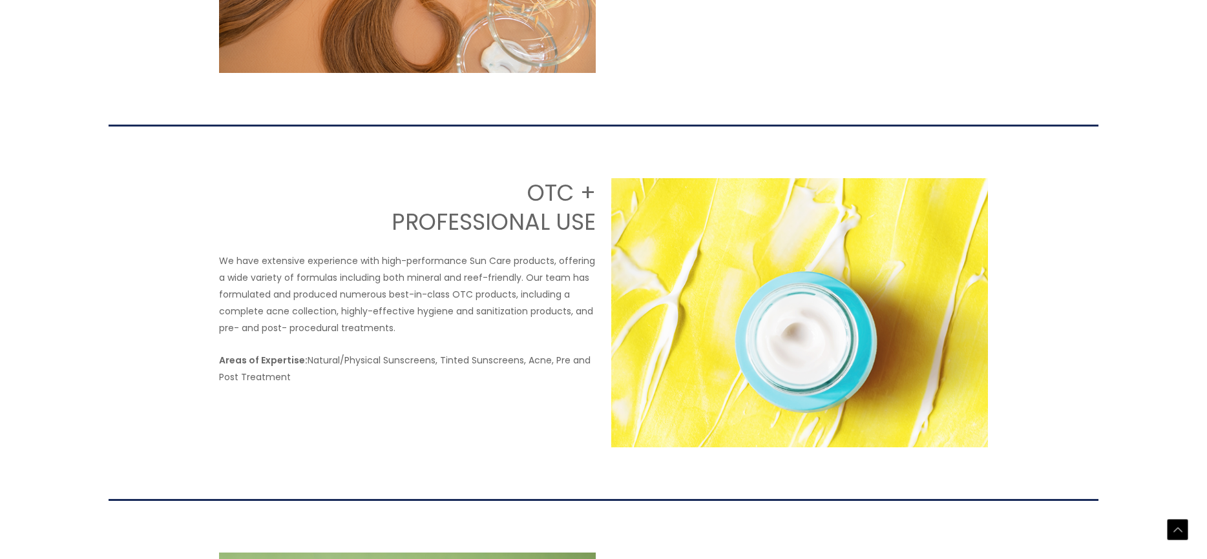
scroll to position [2067, 0]
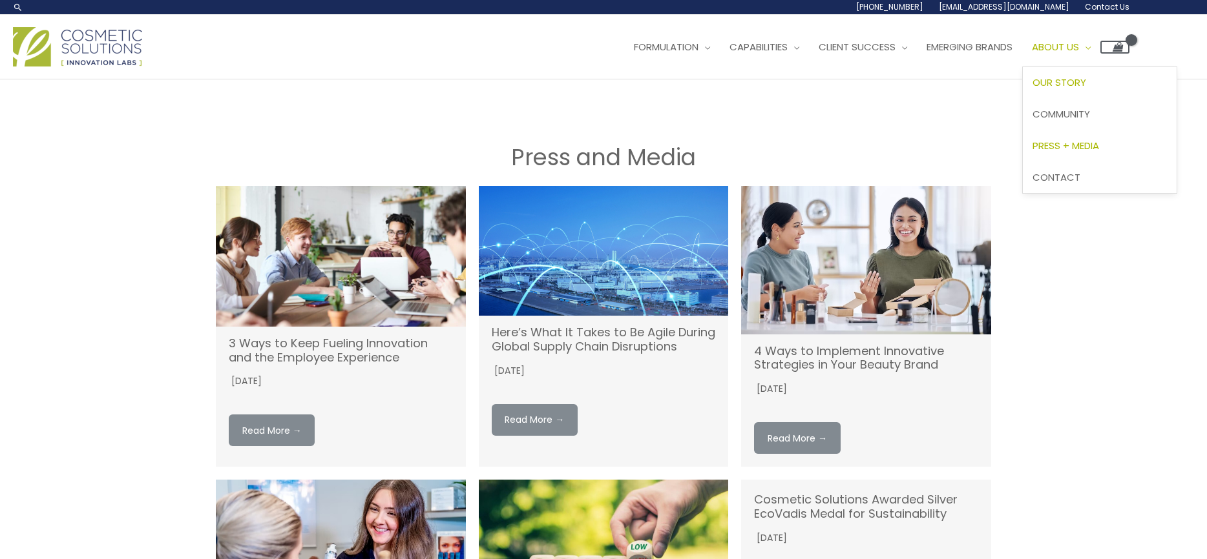
click at [1080, 81] on span "Our Story" at bounding box center [1059, 83] width 54 height 14
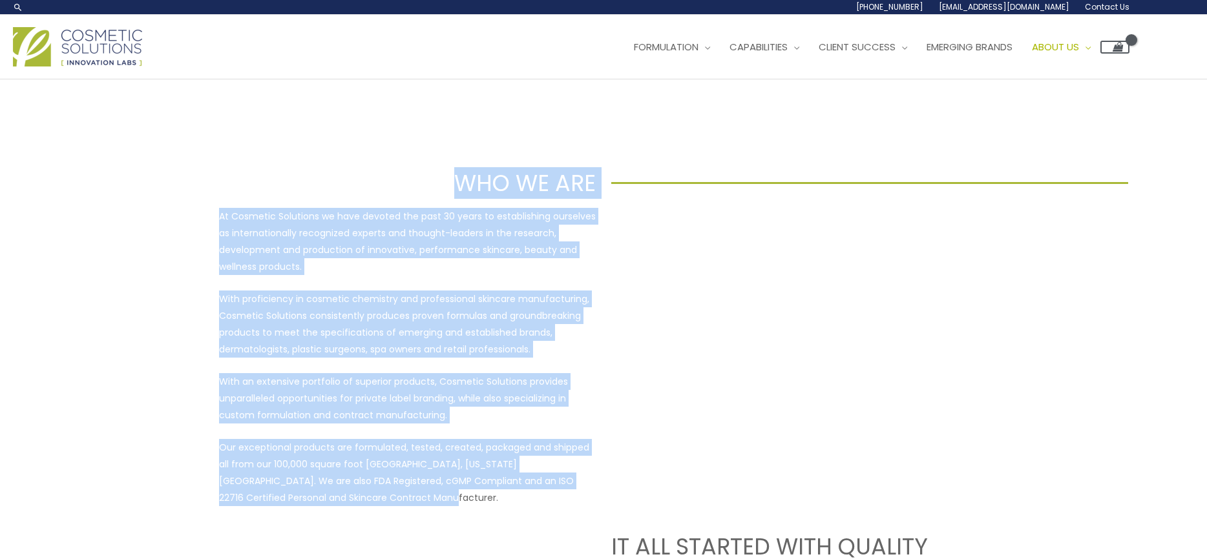
drag, startPoint x: 342, startPoint y: 507, endPoint x: 236, endPoint y: 185, distance: 339.1
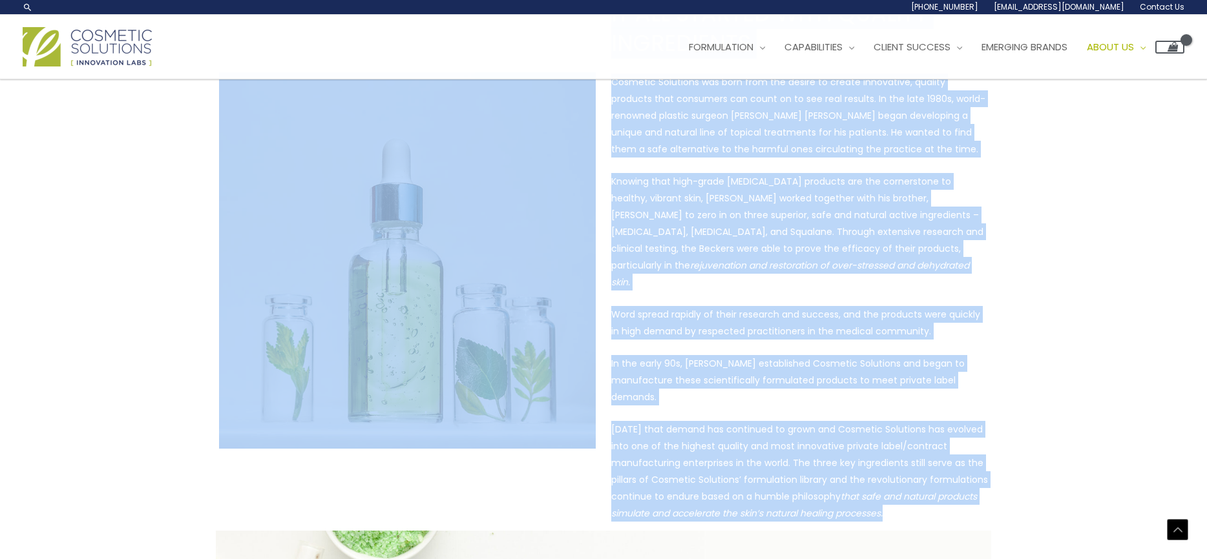
scroll to position [533, 0]
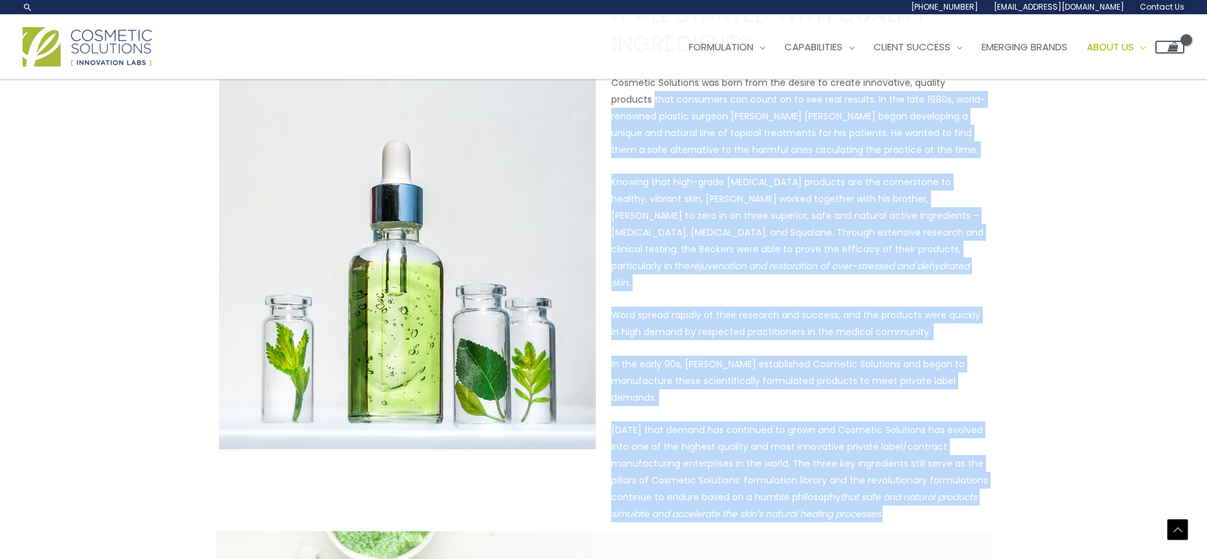
drag, startPoint x: 884, startPoint y: 323, endPoint x: 611, endPoint y: 96, distance: 354.6
click at [611, 96] on div "IT ALL STARTED WITH QUALITY INGREDIENTS Cosmetic Solutions was born from the de…" at bounding box center [799, 260] width 377 height 523
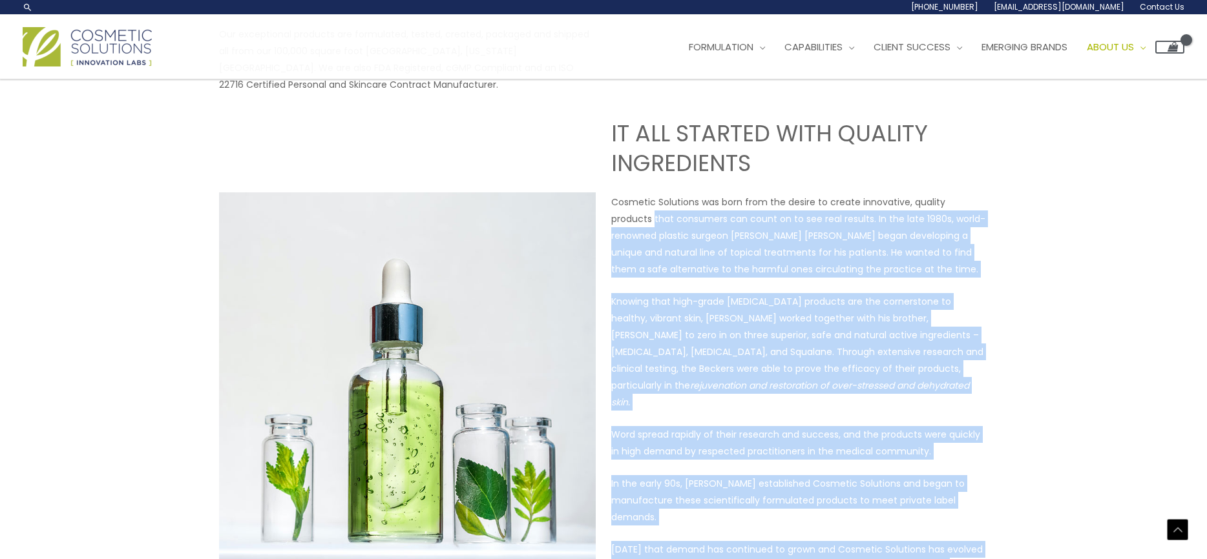
scroll to position [404, 0]
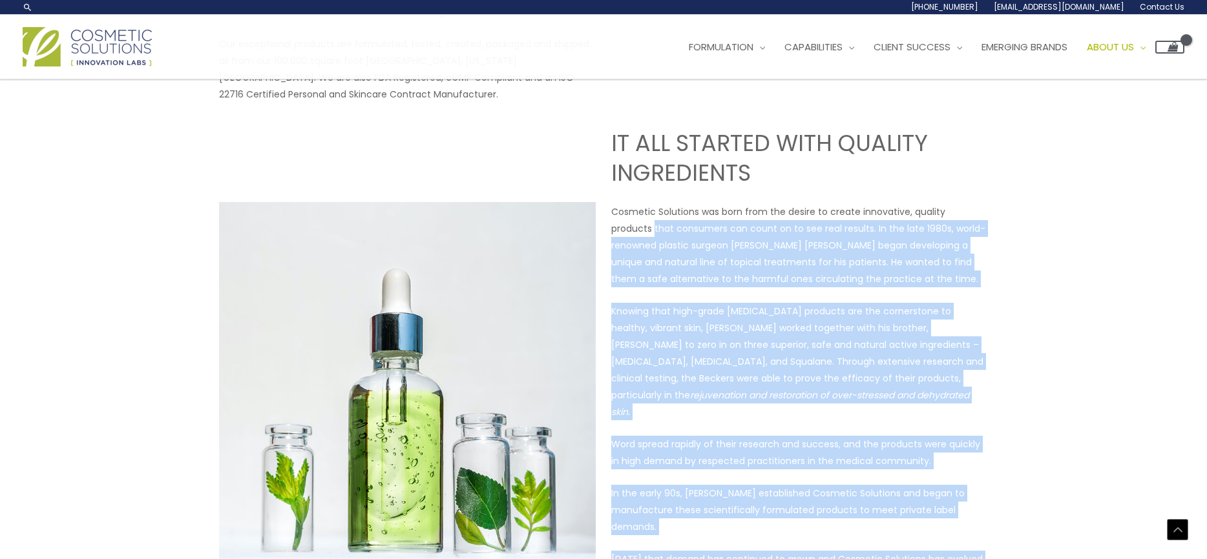
click at [632, 227] on p "Cosmetic Solutions was born from the desire to create innovative, quality produ…" at bounding box center [799, 245] width 377 height 84
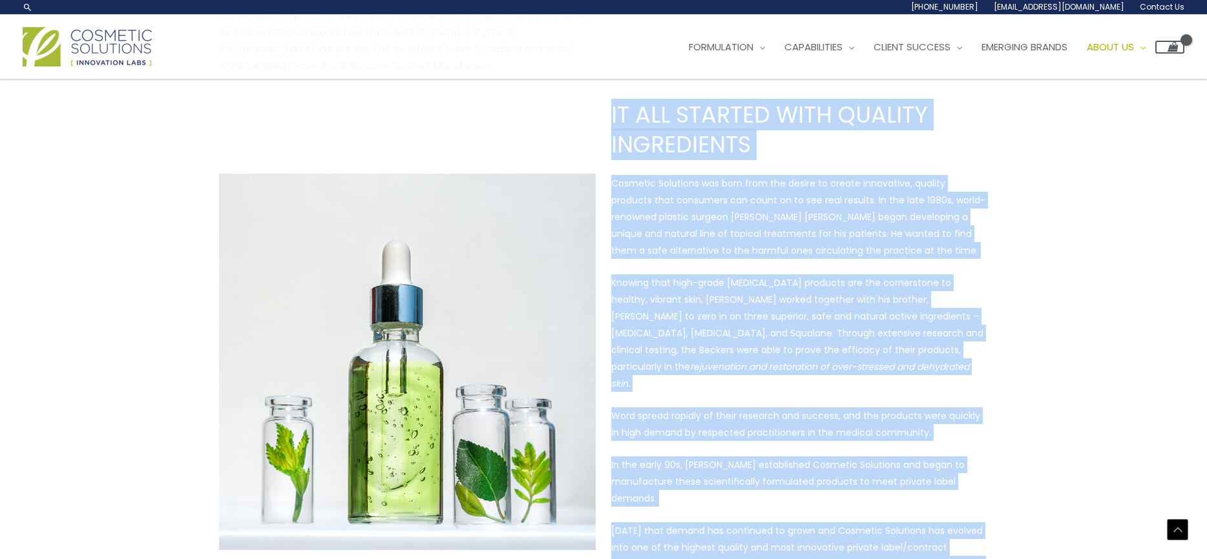
scroll to position [430, 0]
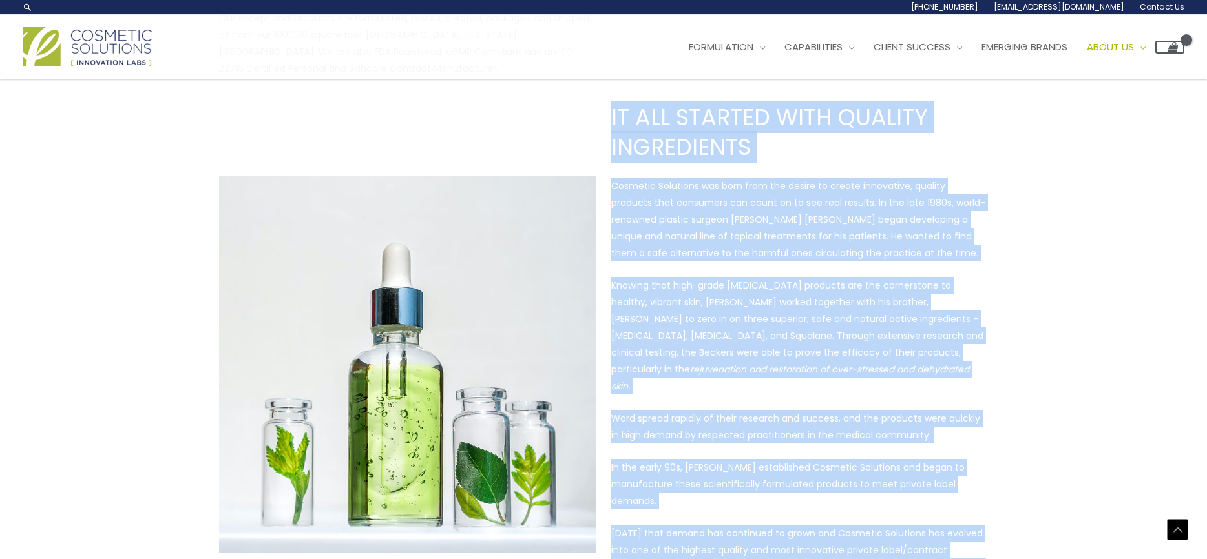
drag, startPoint x: 892, startPoint y: 371, endPoint x: 618, endPoint y: 119, distance: 372.2
click at [615, 116] on div "IT ALL STARTED WITH QUALITY INGREDIENTS Cosmetic Solutions was born from the de…" at bounding box center [799, 364] width 377 height 523
copy div "T ALL STARTED WITH QUALITY INGREDIENTS Cosmetic Solutions was born from the des…"
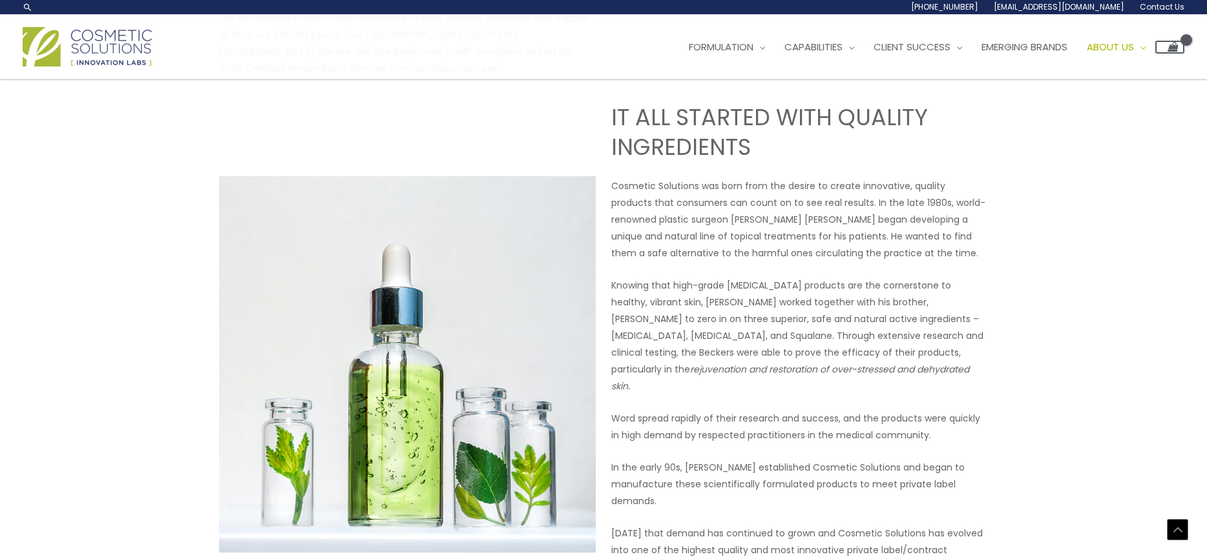
click at [440, 96] on div "WHO WE ARE At Cosmetic Solutions we have devoted the past 30 years to establish…" at bounding box center [603, 569] width 775 height 1766
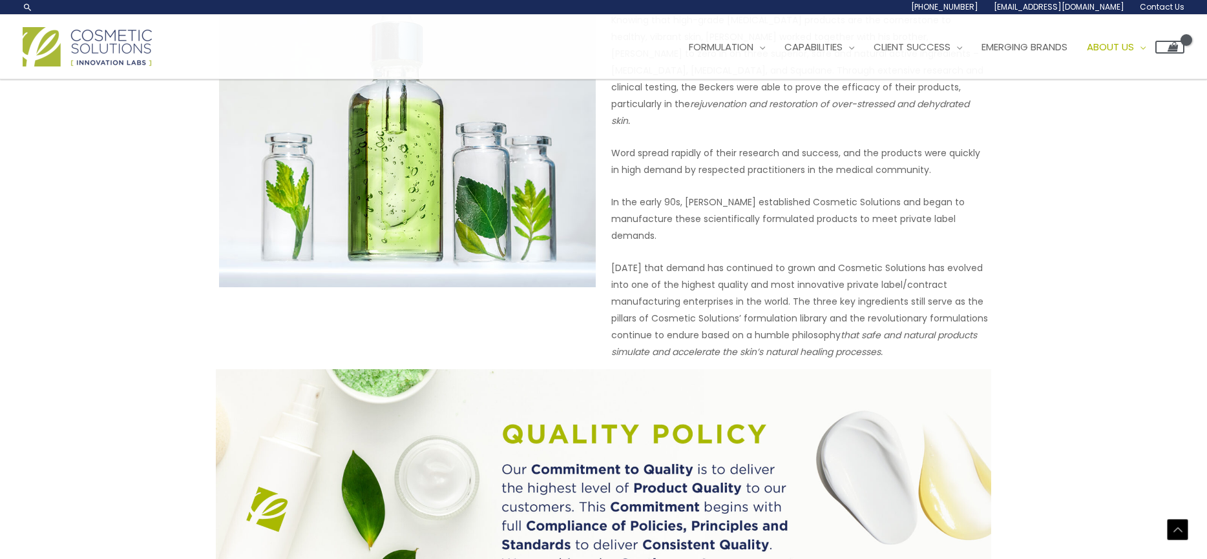
scroll to position [689, 0]
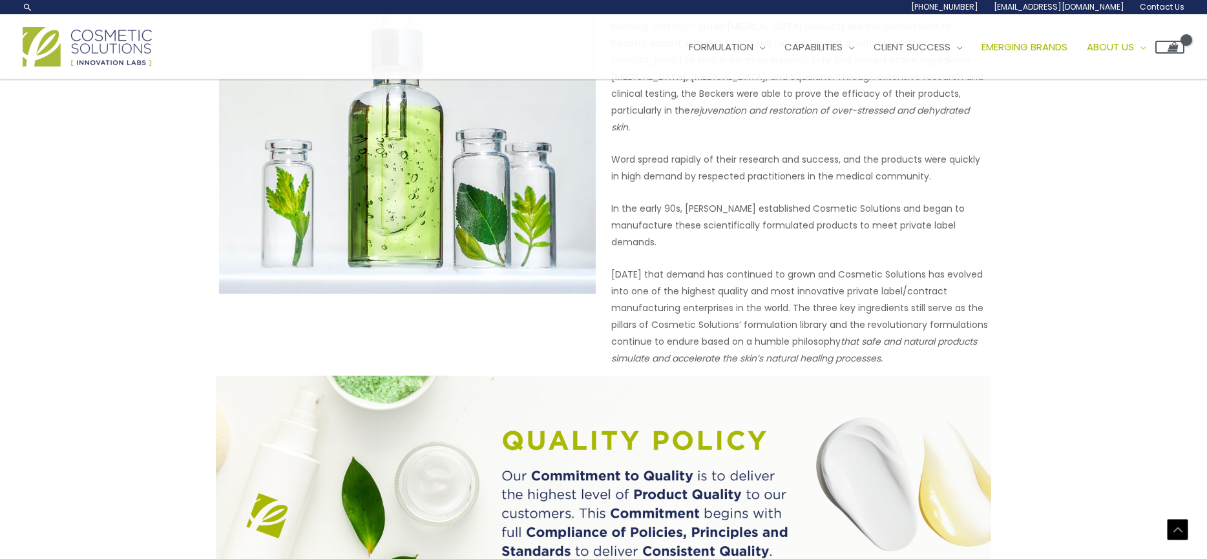
click at [1020, 48] on span "Emerging Brands" at bounding box center [1024, 47] width 86 height 14
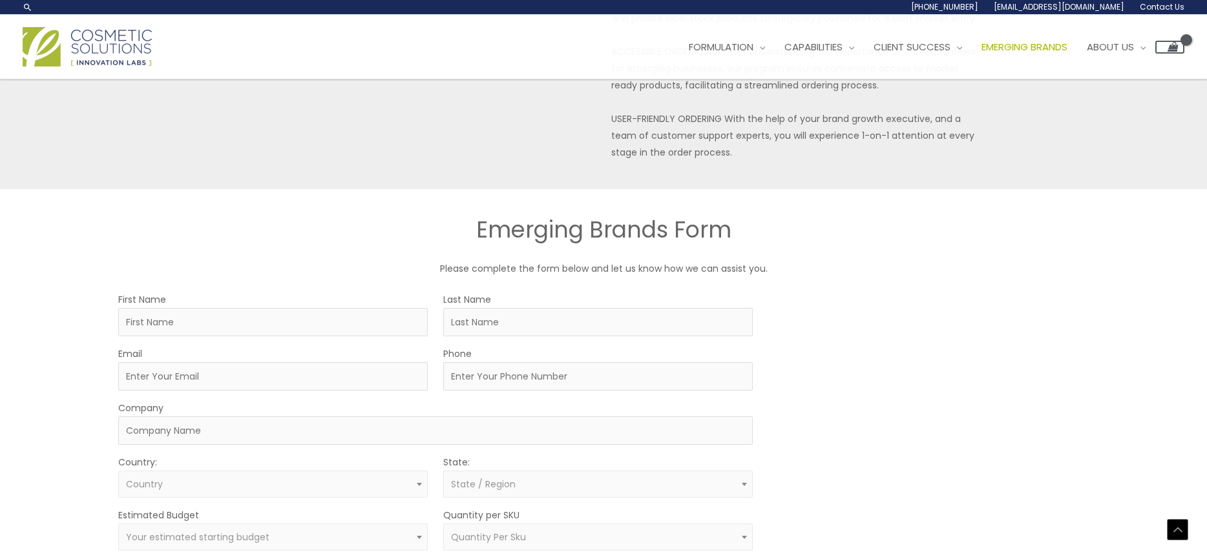
scroll to position [452, 0]
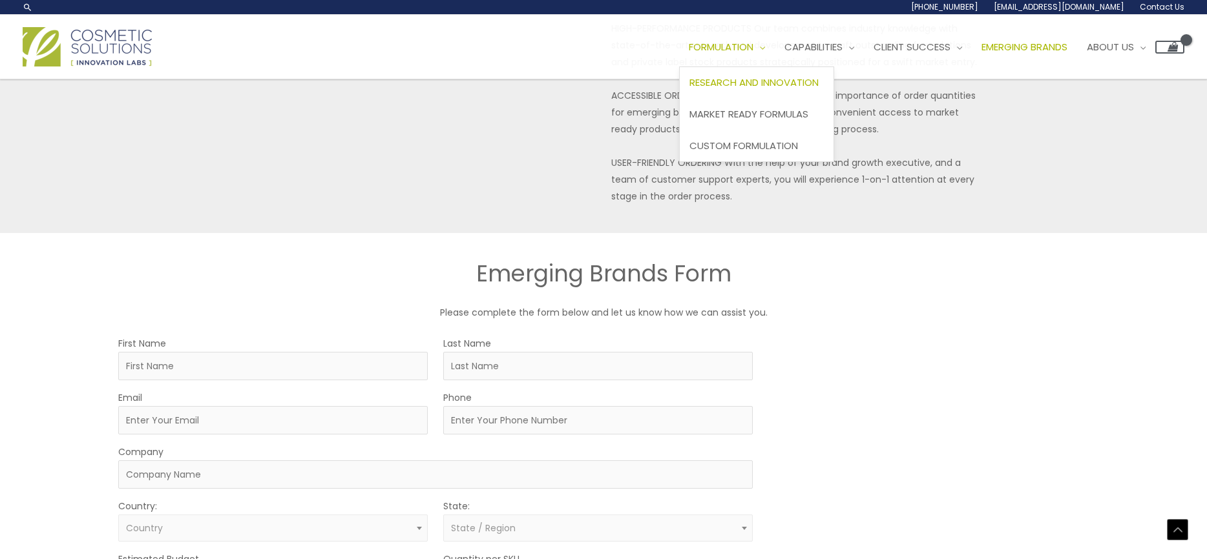
click at [748, 79] on span "Research and Innovation" at bounding box center [753, 83] width 129 height 14
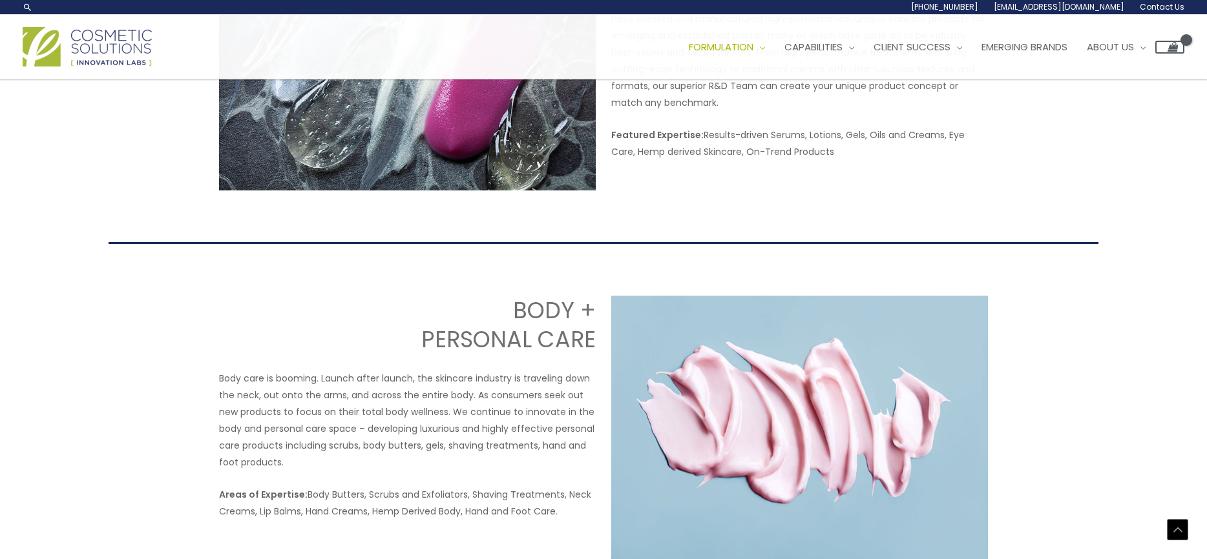
scroll to position [775, 0]
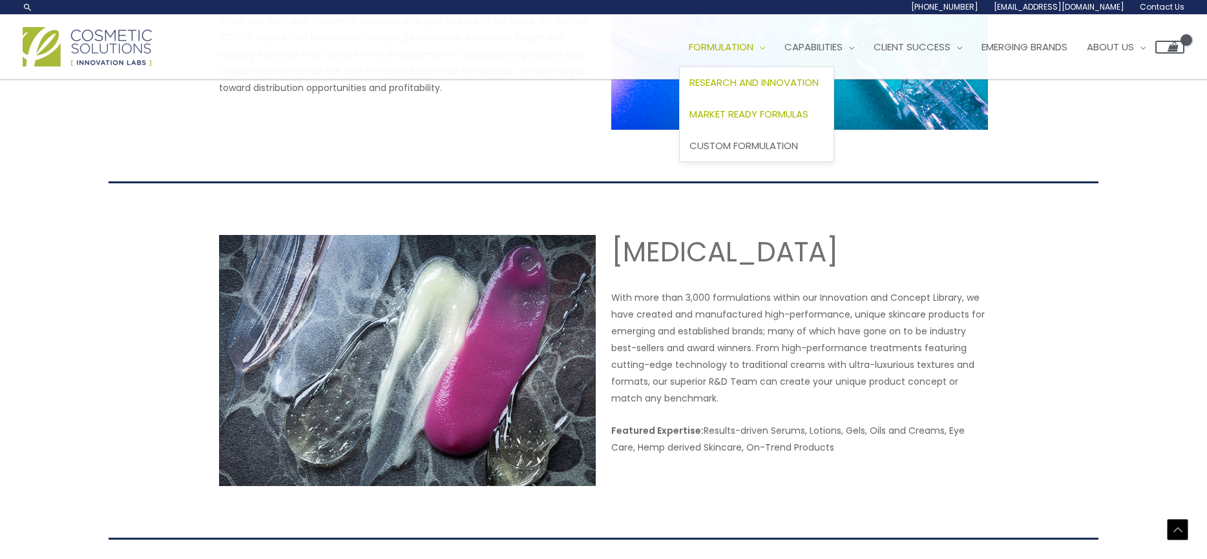
click at [738, 113] on span "Market Ready Formulas" at bounding box center [748, 114] width 119 height 14
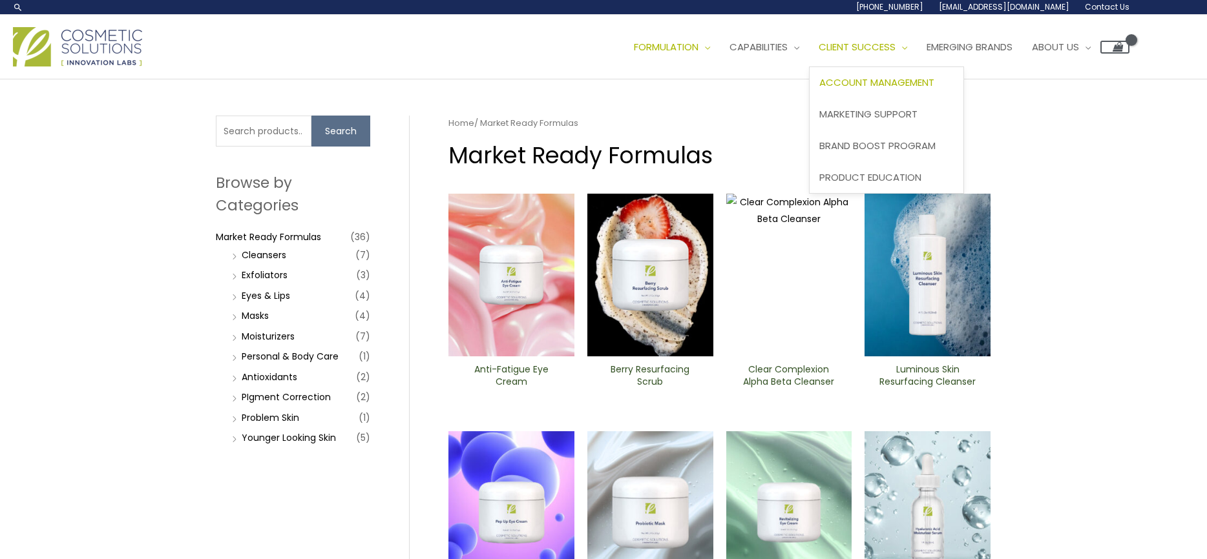
click at [864, 82] on span "Account Management" at bounding box center [876, 83] width 115 height 14
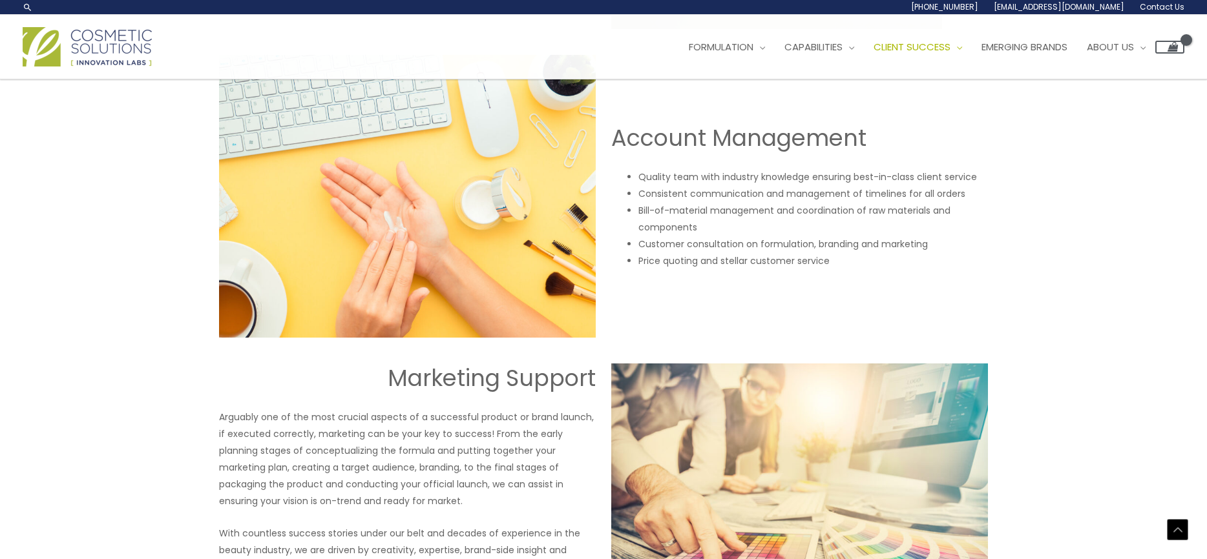
scroll to position [1023, 0]
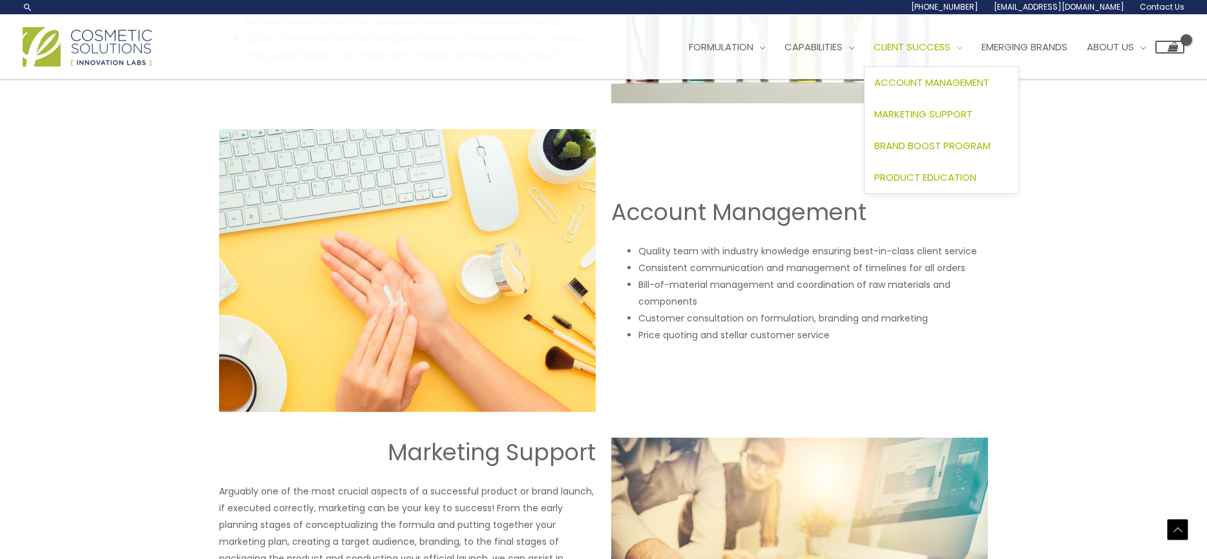
click at [913, 176] on span "Product Education" at bounding box center [925, 178] width 102 height 14
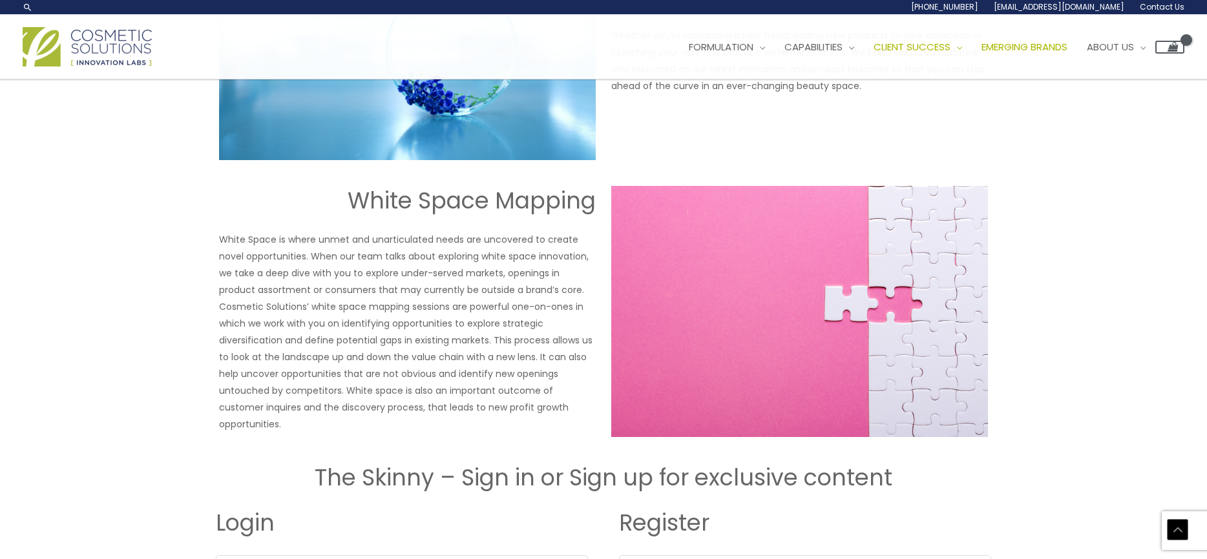
scroll to position [1043, 0]
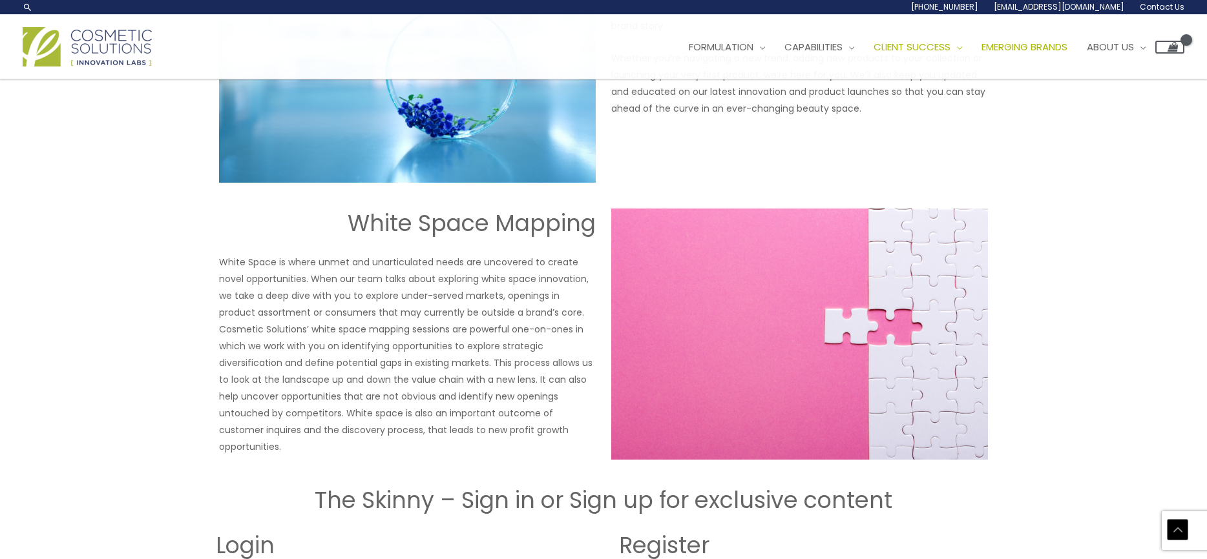
click at [1048, 46] on span "Emerging Brands" at bounding box center [1024, 47] width 86 height 14
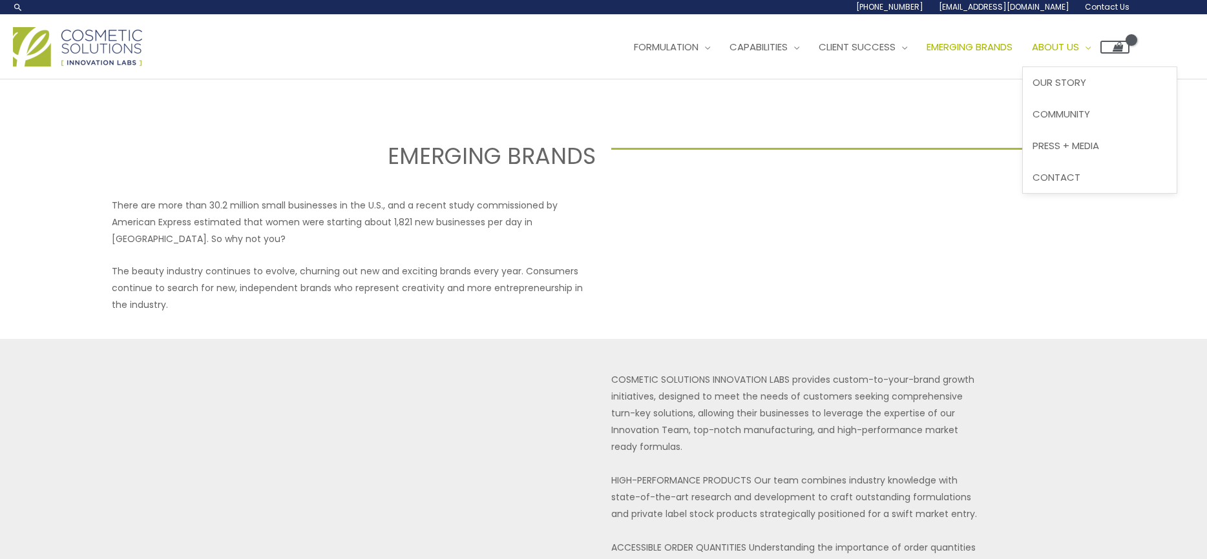
click at [1071, 47] on span "About Us" at bounding box center [1055, 47] width 47 height 14
